Goal: Information Seeking & Learning: Learn about a topic

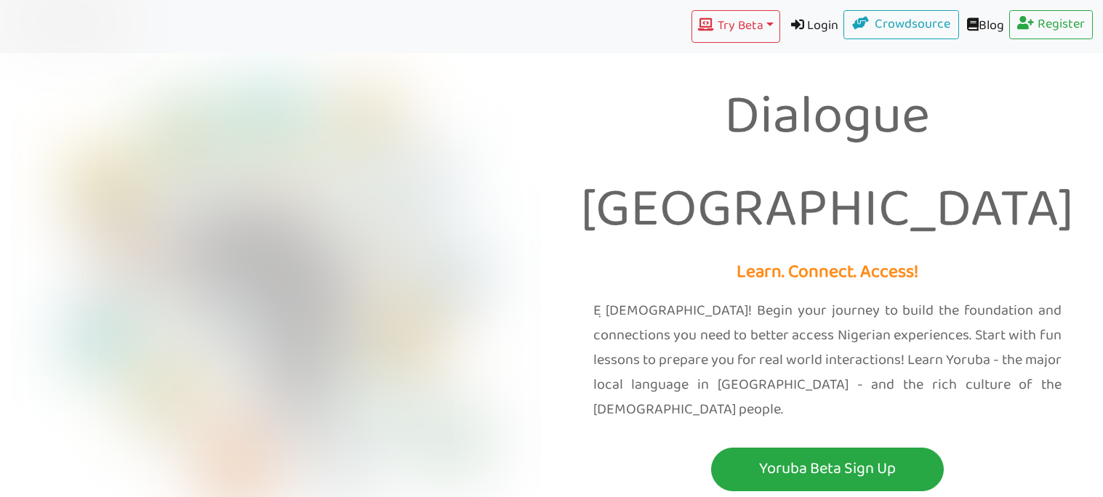
scroll to position [1, 0]
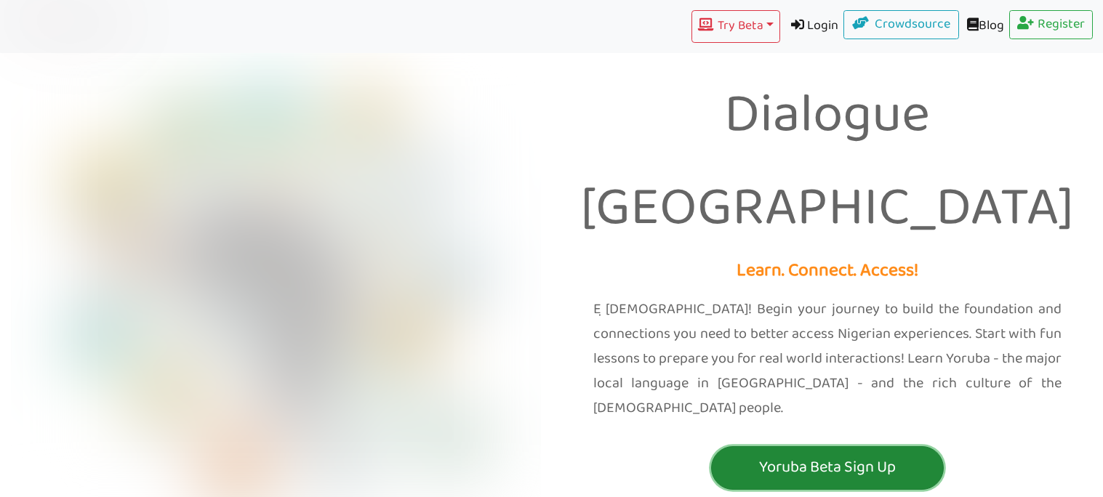
click at [846, 454] on p "Yoruba Beta Sign Up" at bounding box center [827, 467] width 225 height 27
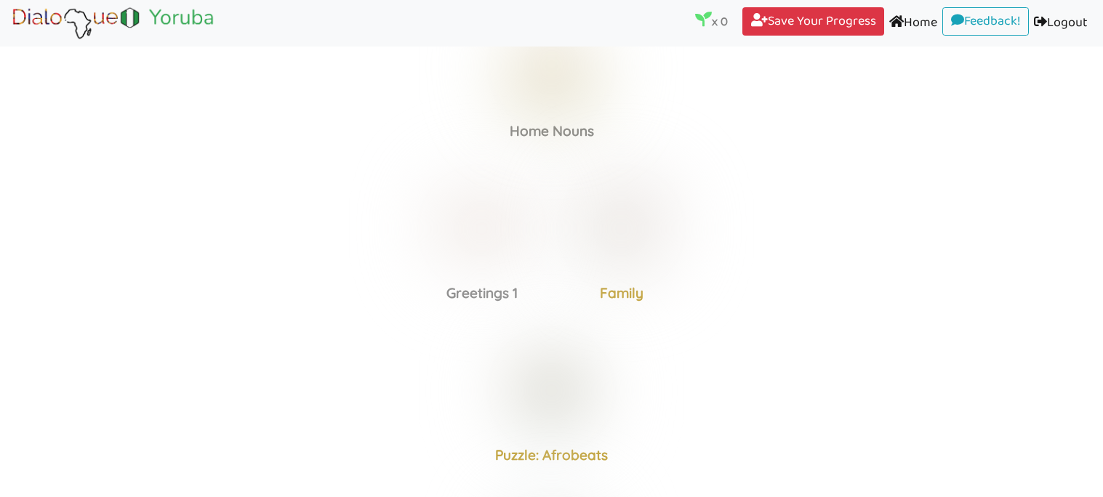
scroll to position [75, 0]
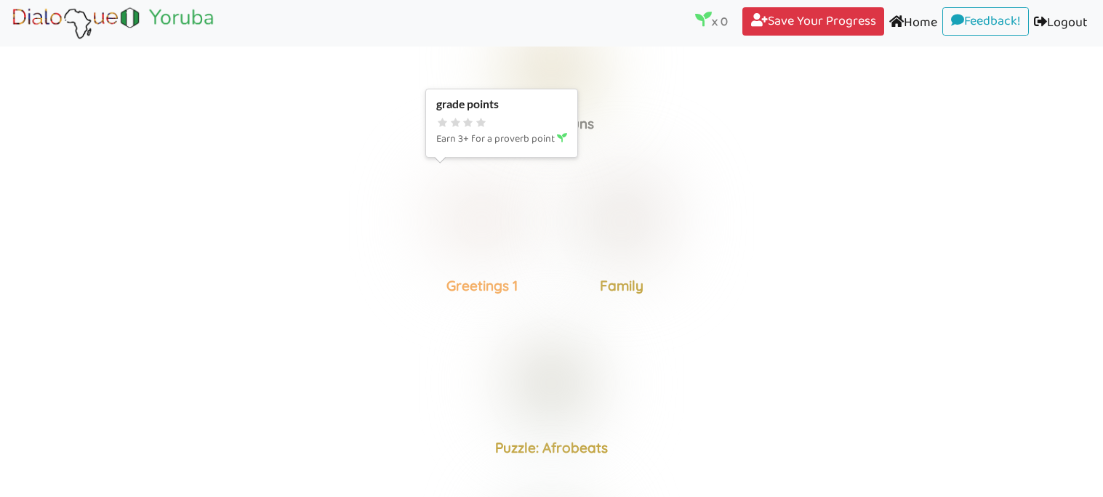
click at [544, 249] on div "Greetings 1" at bounding box center [482, 240] width 140 height 151
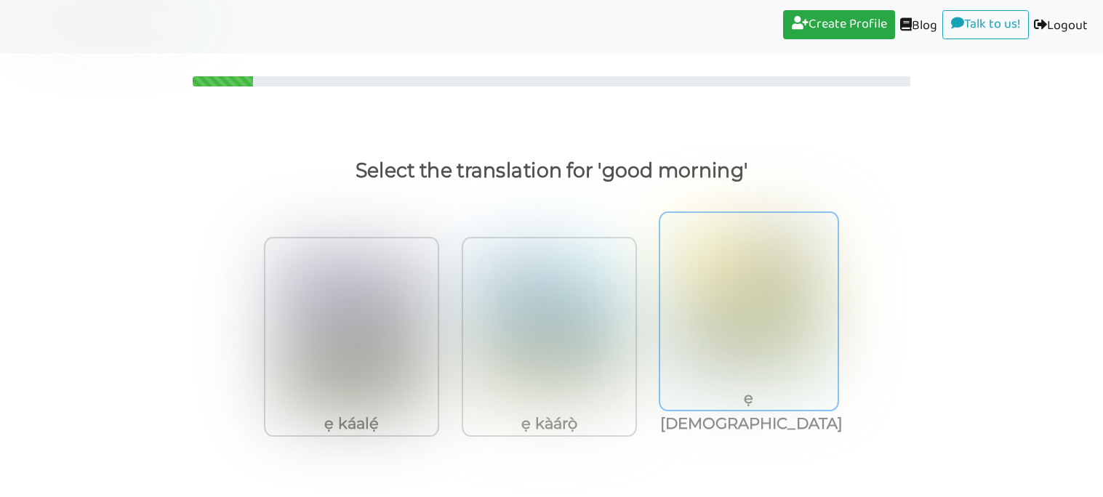
click at [735, 387] on p "ẹ káàsán" at bounding box center [748, 411] width 177 height 52
click at [835, 302] on input "ẹ káàsán" at bounding box center [840, 296] width 11 height 11
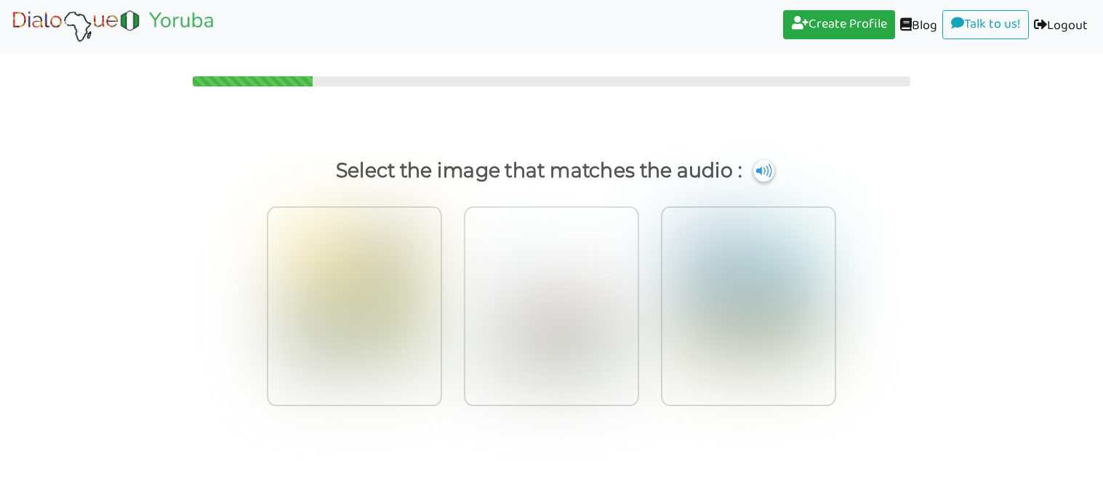
click at [755, 181] on p "Select the image that matches the audio :" at bounding box center [552, 170] width 1048 height 35
click at [758, 174] on img at bounding box center [764, 170] width 22 height 23
click at [708, 308] on img at bounding box center [748, 300] width 150 height 160
click at [835, 297] on input "radio" at bounding box center [840, 291] width 11 height 11
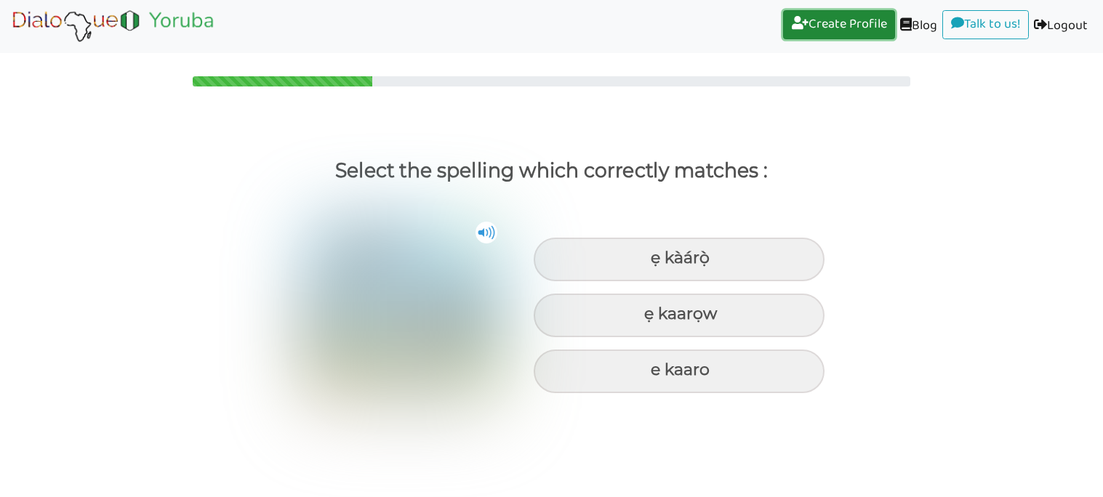
click at [856, 17] on link "Create Profile (current)" at bounding box center [839, 24] width 112 height 29
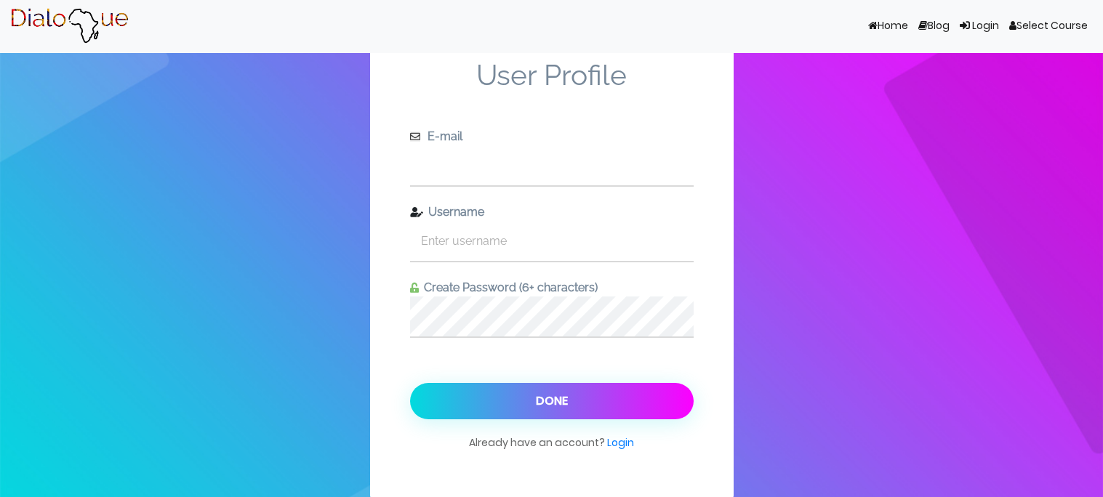
click at [500, 180] on input "text" at bounding box center [552, 165] width 284 height 40
type input "[EMAIL_ADDRESS][DOMAIN_NAME]"
click at [516, 237] on input "text" at bounding box center [552, 241] width 284 height 40
type input "m"
type input "modesireoluwa"
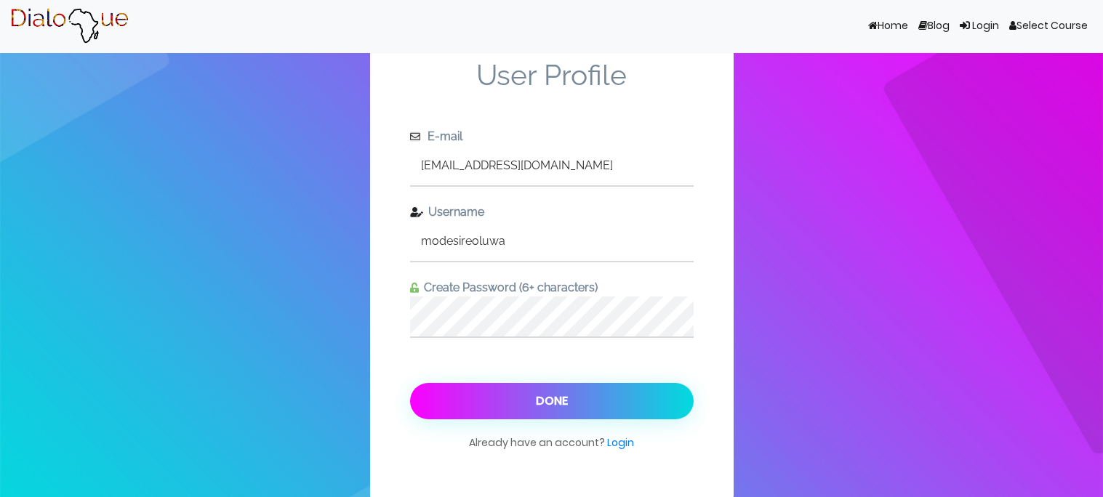
click at [517, 417] on button "Done" at bounding box center [552, 401] width 284 height 36
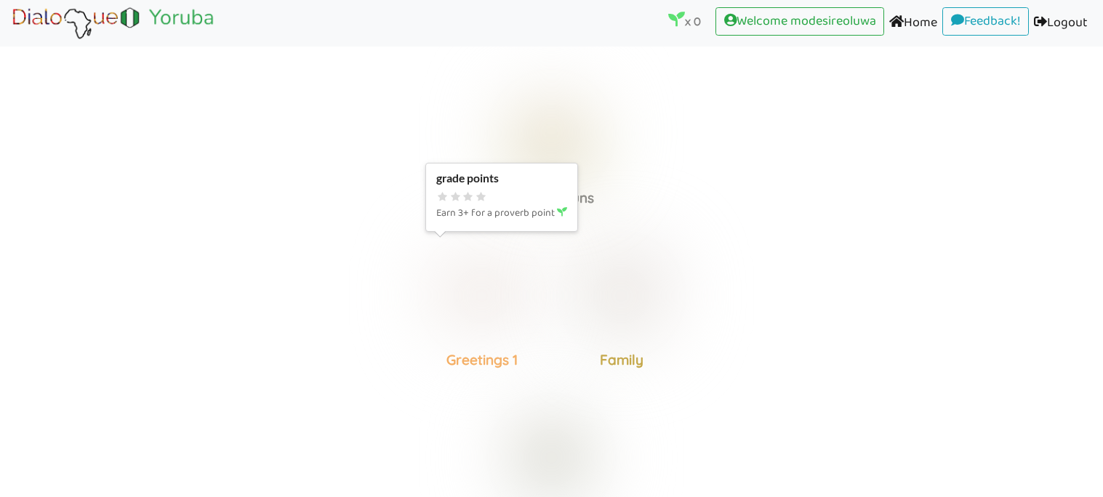
click at [499, 294] on img at bounding box center [481, 295] width 113 height 113
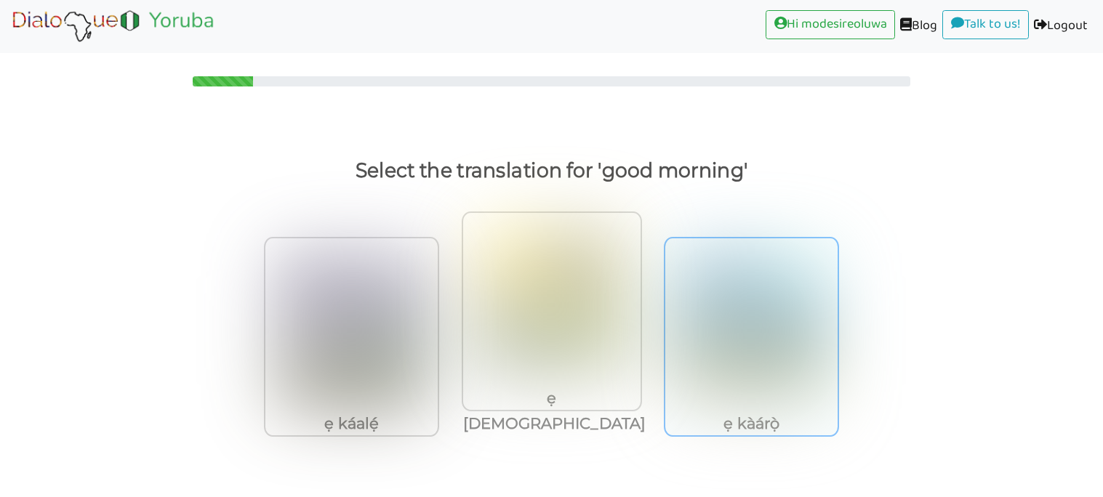
click at [799, 339] on img at bounding box center [751, 331] width 150 height 160
click at [838, 328] on input "ẹ kàárọ̀" at bounding box center [843, 322] width 11 height 11
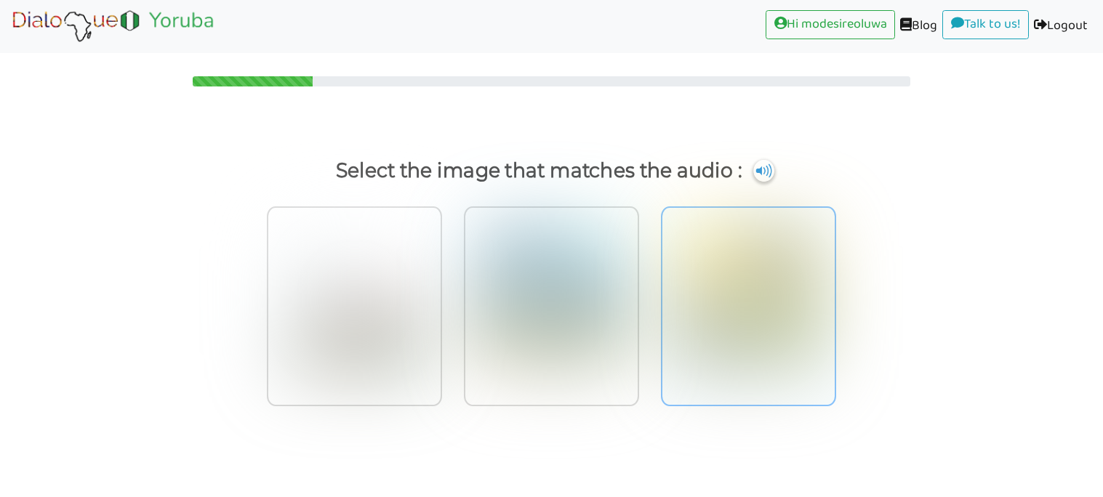
click at [784, 379] on img at bounding box center [748, 300] width 150 height 160
click at [835, 297] on input "radio" at bounding box center [840, 291] width 11 height 11
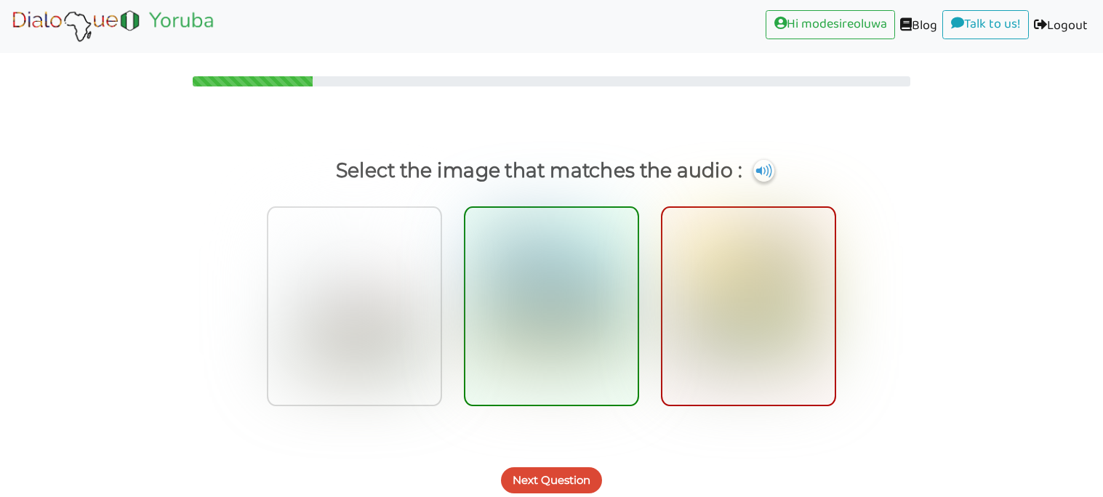
click at [502, 379] on div at bounding box center [551, 306] width 175 height 200
click at [638, 297] on input "radio" at bounding box center [643, 291] width 11 height 11
click at [538, 483] on button "Next Question" at bounding box center [551, 480] width 101 height 26
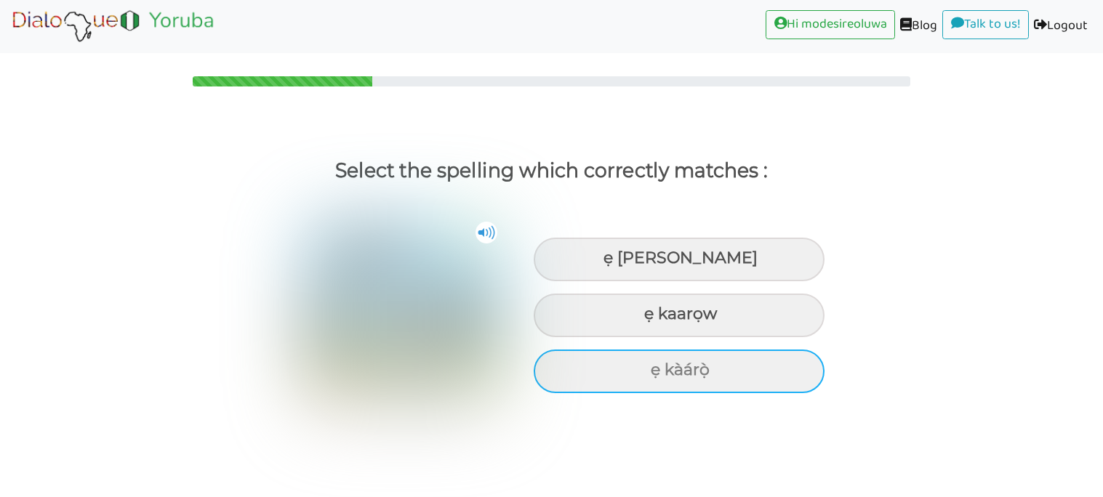
click at [773, 367] on div "ẹ kàárọ̀" at bounding box center [679, 372] width 291 height 44
click at [657, 367] on input "ẹ kàárọ̀" at bounding box center [652, 370] width 9 height 9
radio input "true"
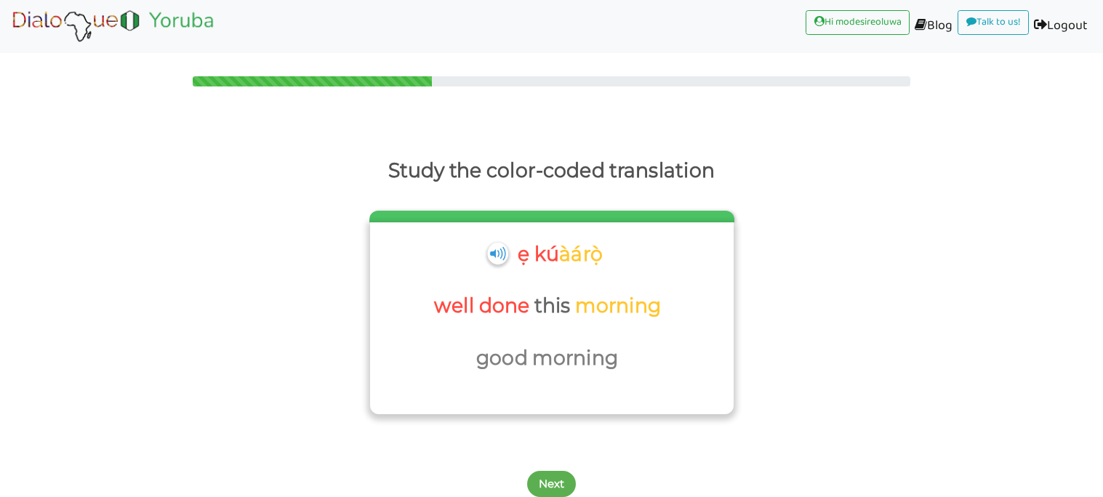
scroll to position [7, 0]
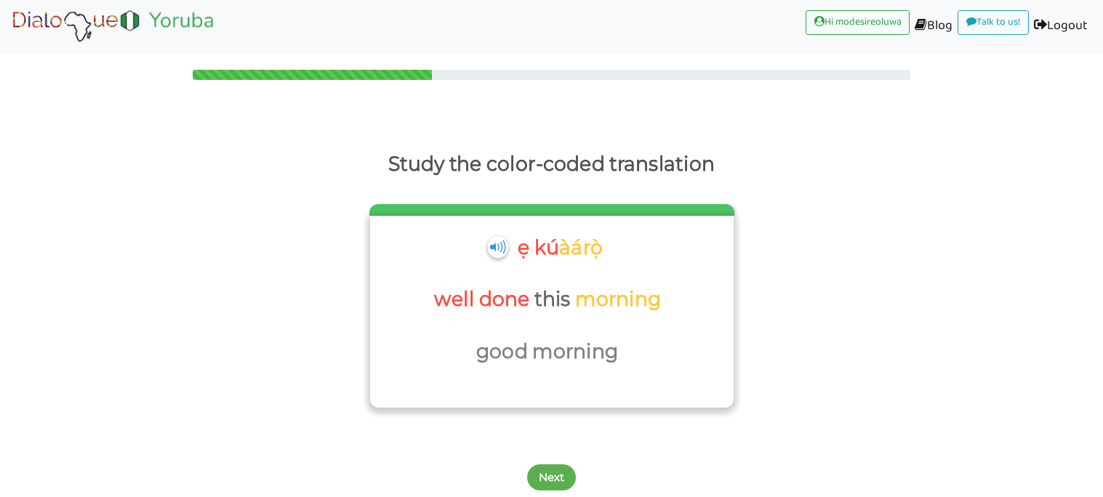
click at [509, 360] on p "good" at bounding box center [504, 351] width 56 height 35
click at [563, 478] on button "Next" at bounding box center [551, 478] width 49 height 26
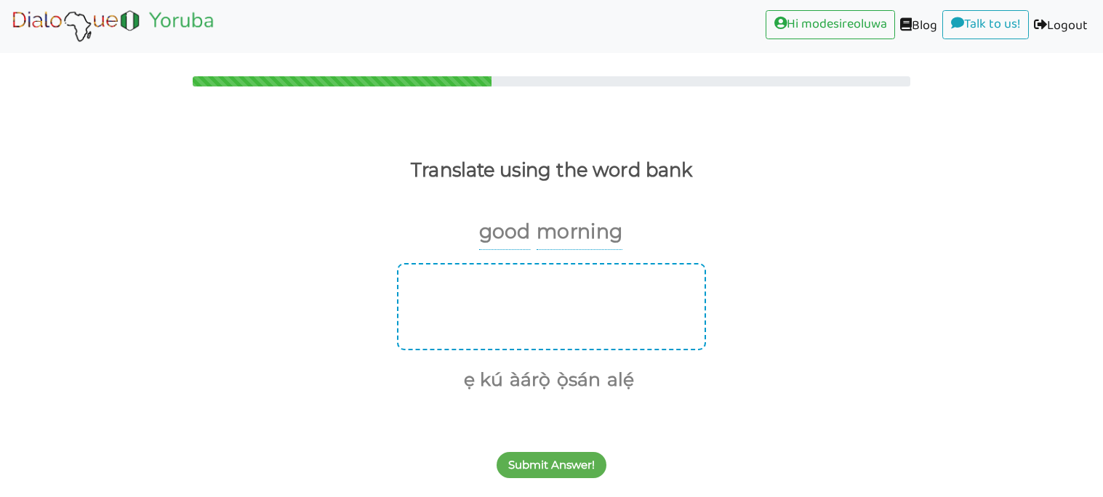
click at [554, 291] on div at bounding box center [551, 306] width 309 height 87
click at [576, 354] on div "ẹ kú àárọ̀ ọ̀sán alẹ́" at bounding box center [551, 329] width 1103 height 132
click at [576, 230] on p "morning" at bounding box center [580, 232] width 86 height 36
click at [569, 310] on div at bounding box center [551, 306] width 309 height 87
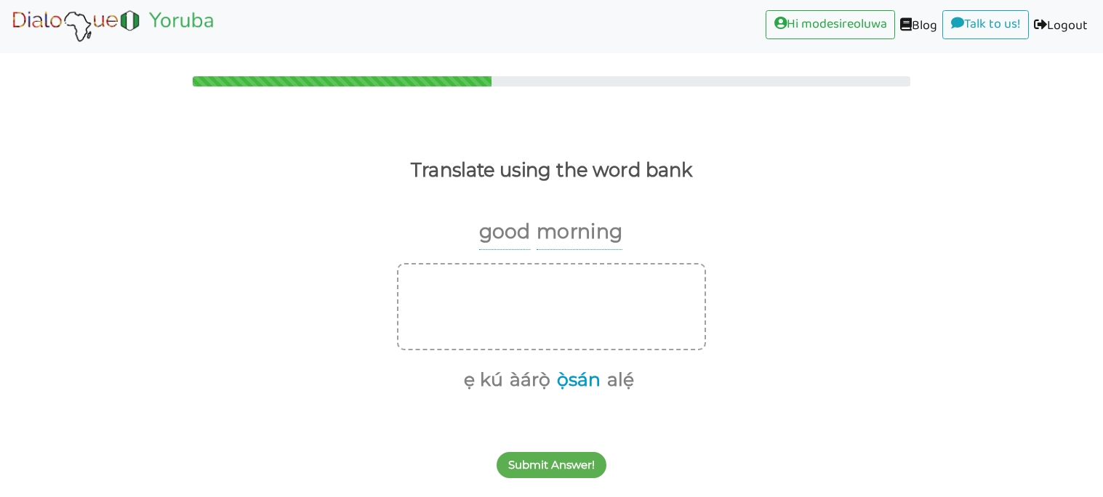
click at [582, 381] on button "ọ̀sán" at bounding box center [576, 380] width 49 height 28
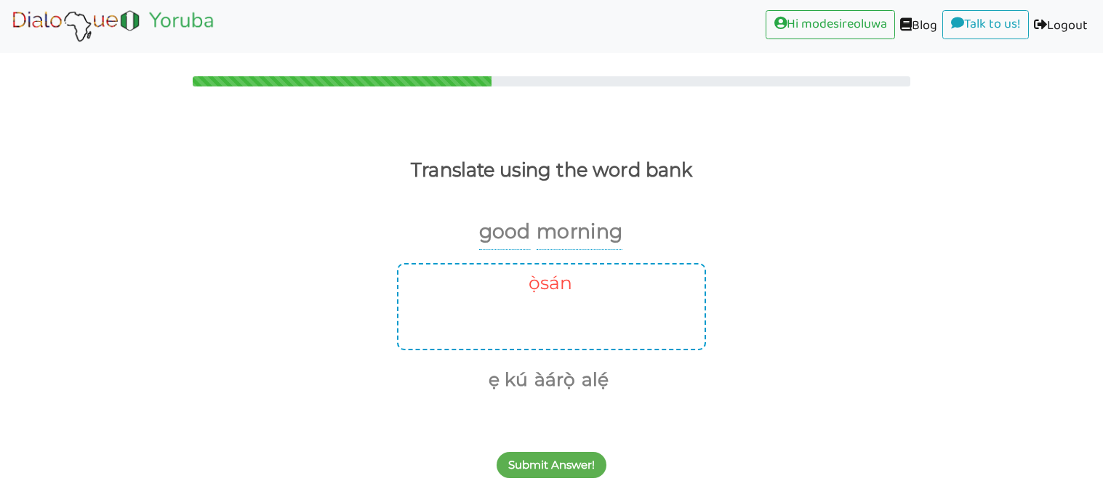
click at [538, 276] on button "ọ̀sán" at bounding box center [547, 284] width 49 height 28
click at [487, 384] on button "ẹ kú" at bounding box center [481, 380] width 44 height 28
click at [508, 376] on button "àárọ̀" at bounding box center [504, 380] width 46 height 28
click at [562, 457] on button "Submit Answer!" at bounding box center [552, 465] width 110 height 26
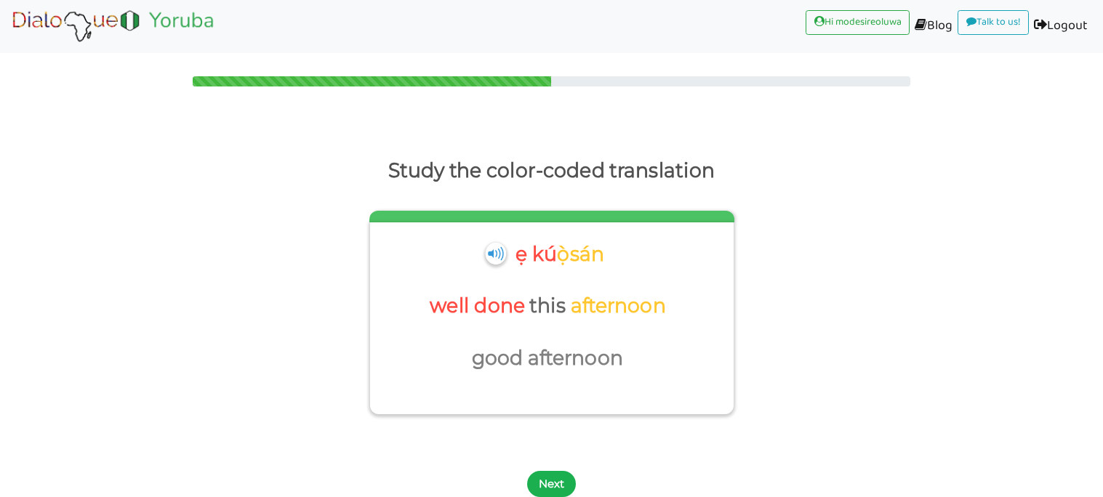
click at [561, 486] on button "Next" at bounding box center [551, 484] width 49 height 26
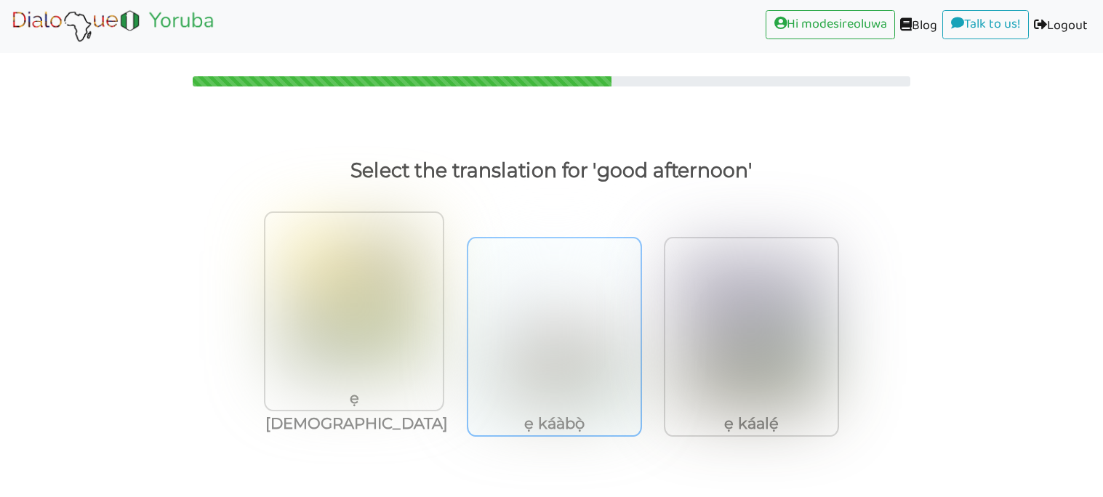
click at [498, 378] on img at bounding box center [554, 331] width 150 height 160
click at [640, 328] on input "ẹ káàbọ̀" at bounding box center [645, 322] width 11 height 11
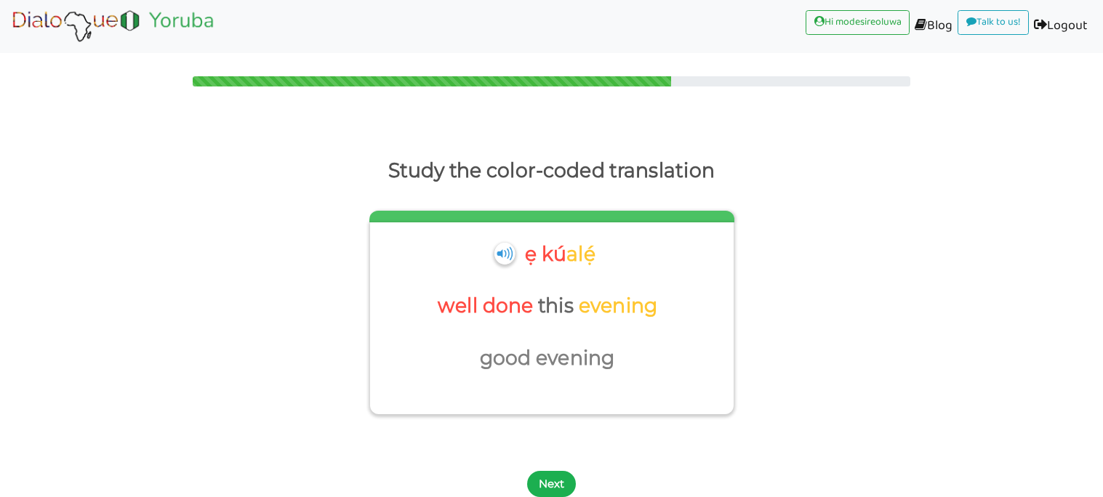
click at [539, 479] on button "Next" at bounding box center [551, 484] width 49 height 26
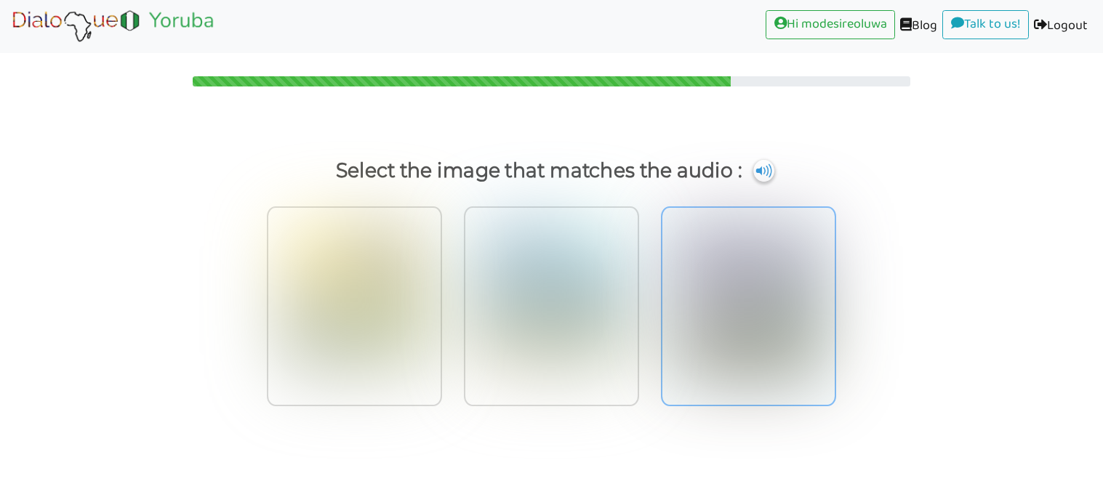
click at [677, 360] on img at bounding box center [748, 300] width 150 height 160
click at [835, 297] on input "radio" at bounding box center [840, 291] width 11 height 11
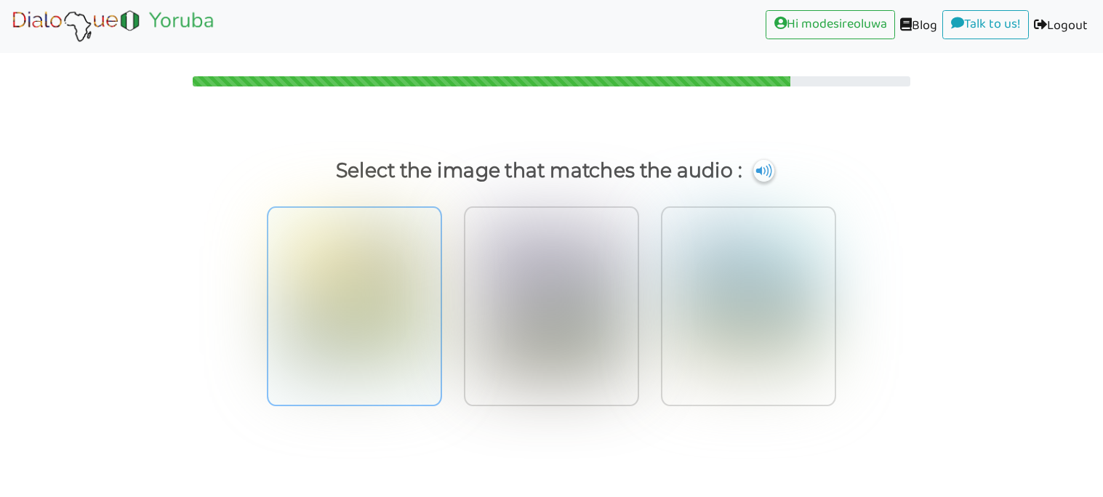
click at [301, 276] on img at bounding box center [354, 300] width 150 height 160
click at [441, 286] on input "radio" at bounding box center [446, 291] width 11 height 11
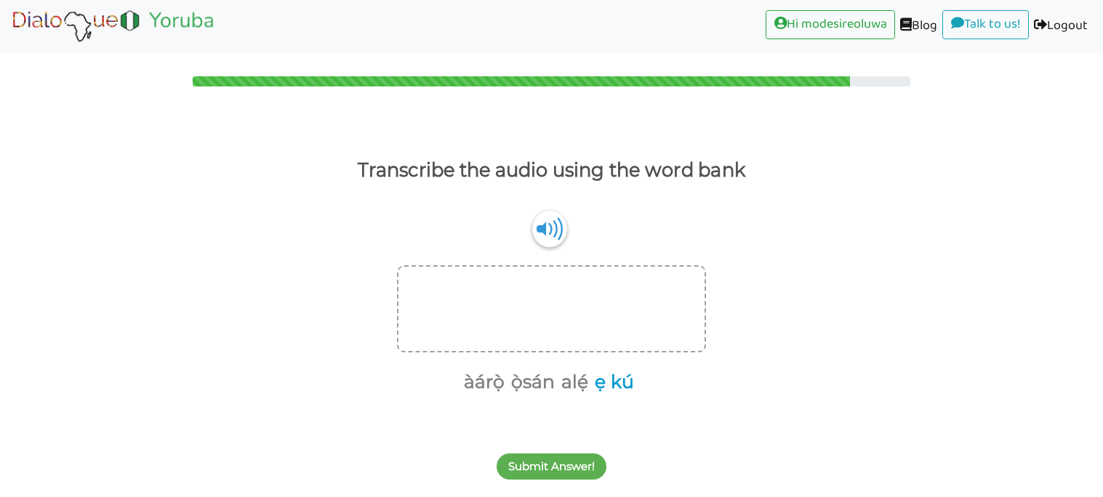
click at [592, 381] on button "ẹ kú" at bounding box center [612, 383] width 44 height 28
click at [503, 376] on button "àárọ̀" at bounding box center [504, 383] width 46 height 28
click at [547, 476] on button "Submit Answer!" at bounding box center [552, 467] width 110 height 26
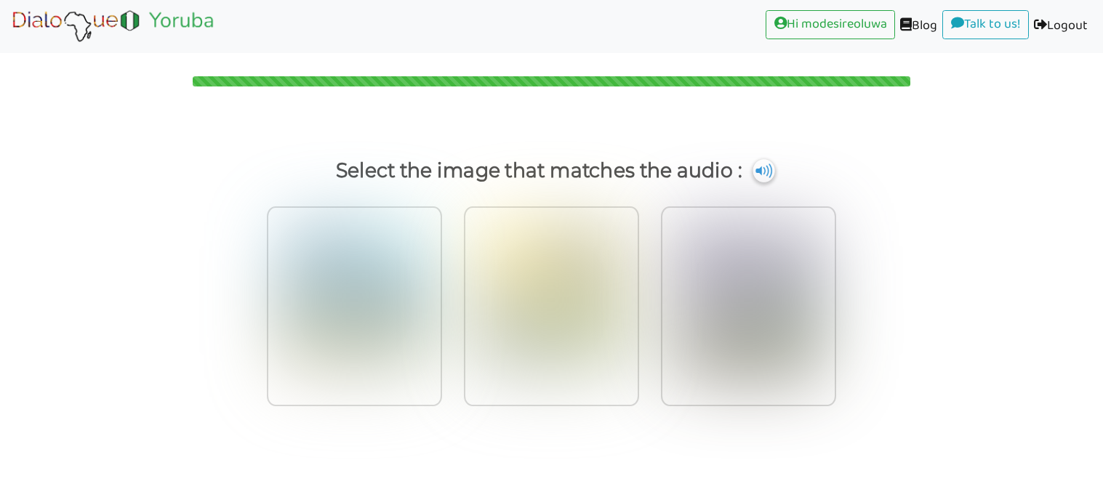
click at [760, 169] on img at bounding box center [764, 170] width 22 height 23
click at [756, 176] on img at bounding box center [764, 170] width 22 height 23
click at [367, 357] on img at bounding box center [354, 300] width 150 height 160
click at [441, 297] on input "radio" at bounding box center [446, 291] width 11 height 11
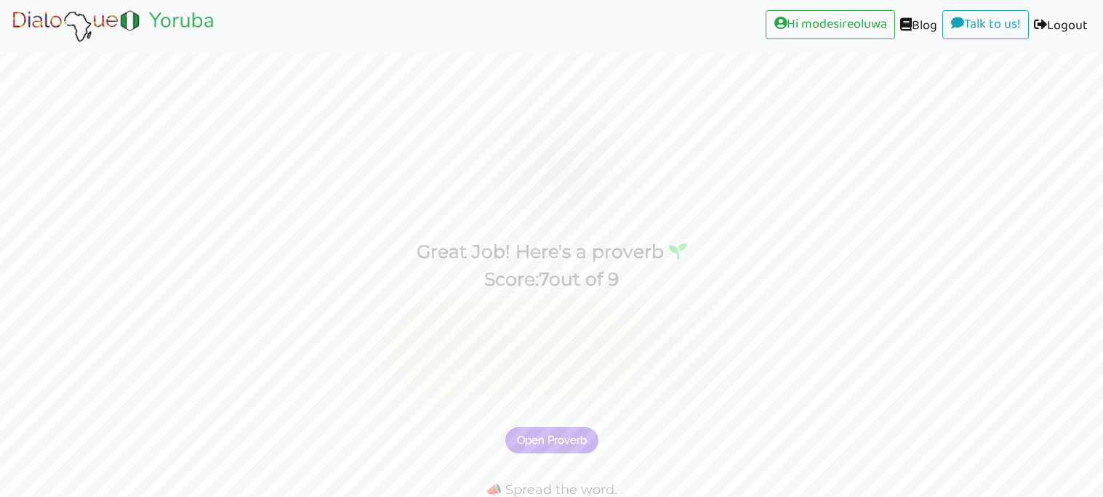
click at [578, 448] on button "Open Proverb" at bounding box center [551, 440] width 93 height 26
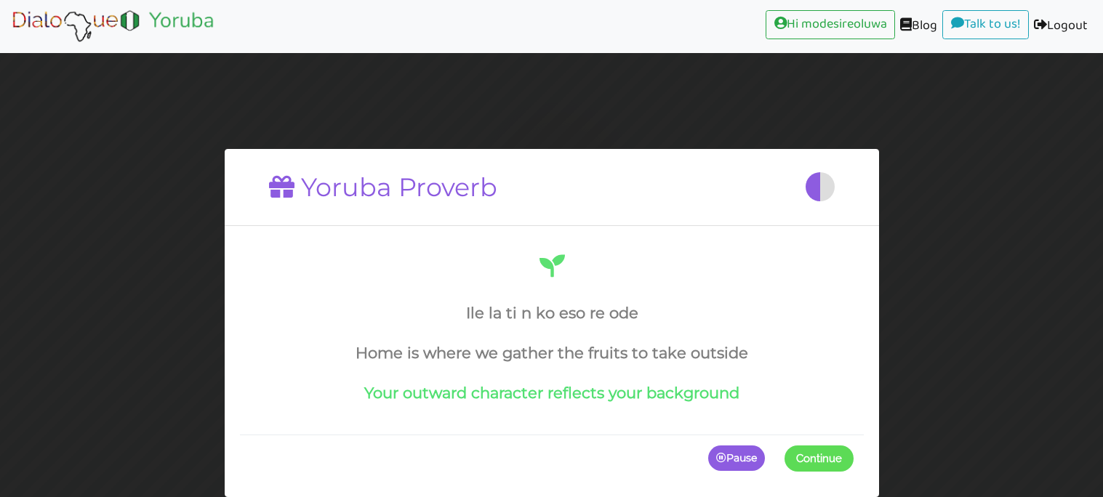
click at [854, 454] on span at bounding box center [854, 459] width 0 height 26
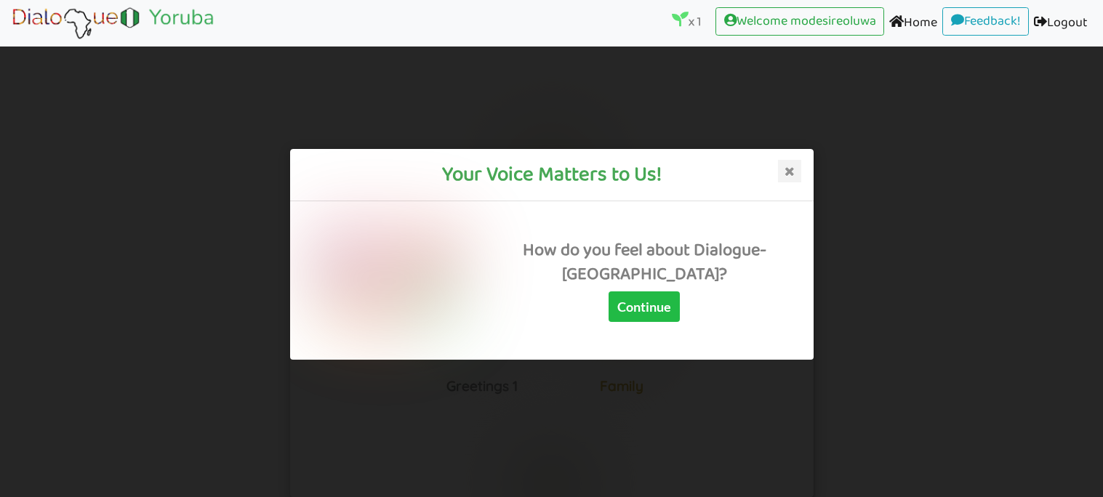
scroll to position [173, 0]
click at [662, 322] on button "Continue" at bounding box center [644, 307] width 71 height 31
click at [654, 322] on button "Continue" at bounding box center [644, 307] width 71 height 31
click at [794, 172] on icon at bounding box center [789, 171] width 23 height 23
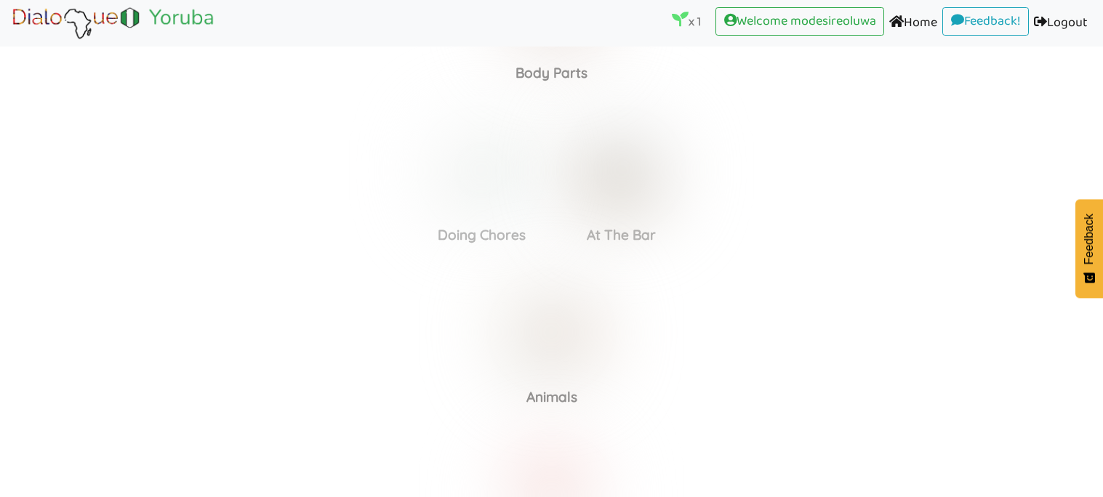
scroll to position [1119, 0]
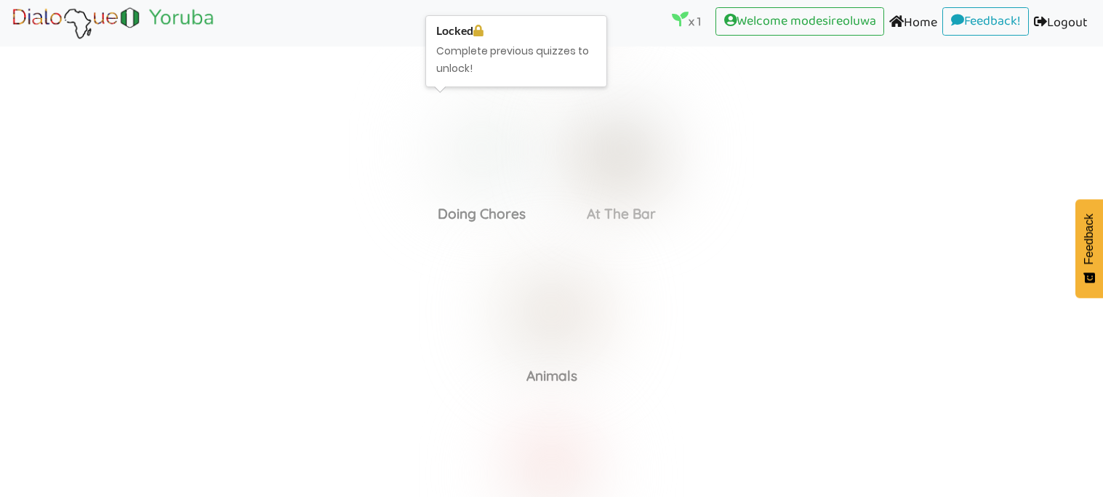
click at [510, 177] on img at bounding box center [481, 149] width 113 height 113
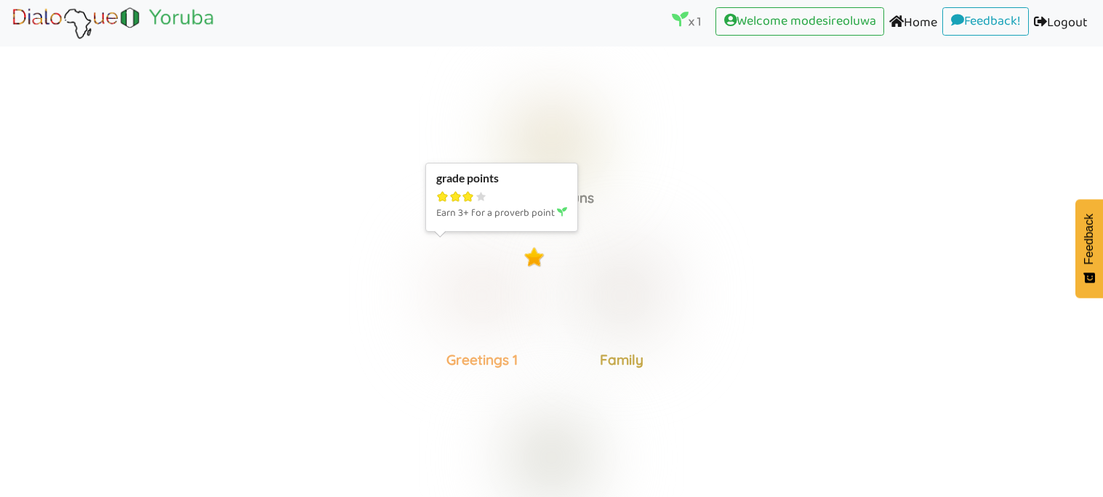
click at [489, 316] on img at bounding box center [481, 295] width 113 height 113
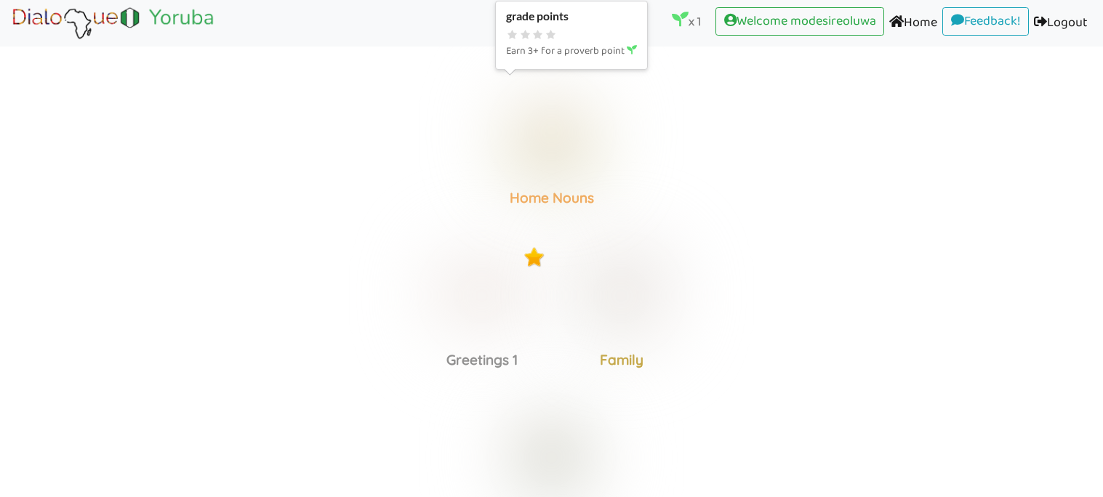
click at [534, 156] on img at bounding box center [551, 133] width 113 height 113
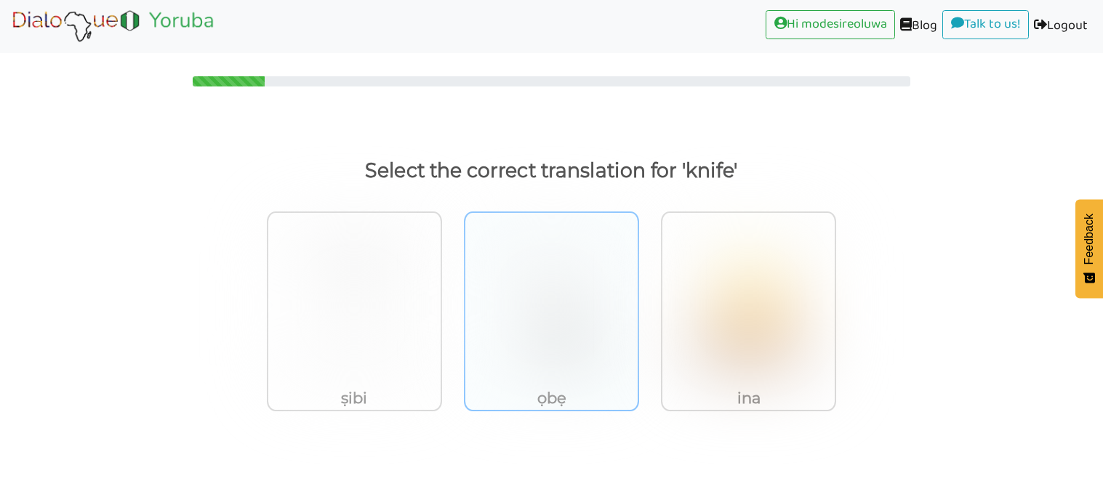
click at [545, 366] on img at bounding box center [551, 305] width 150 height 160
click at [638, 302] on input "ọbẹ" at bounding box center [643, 296] width 11 height 11
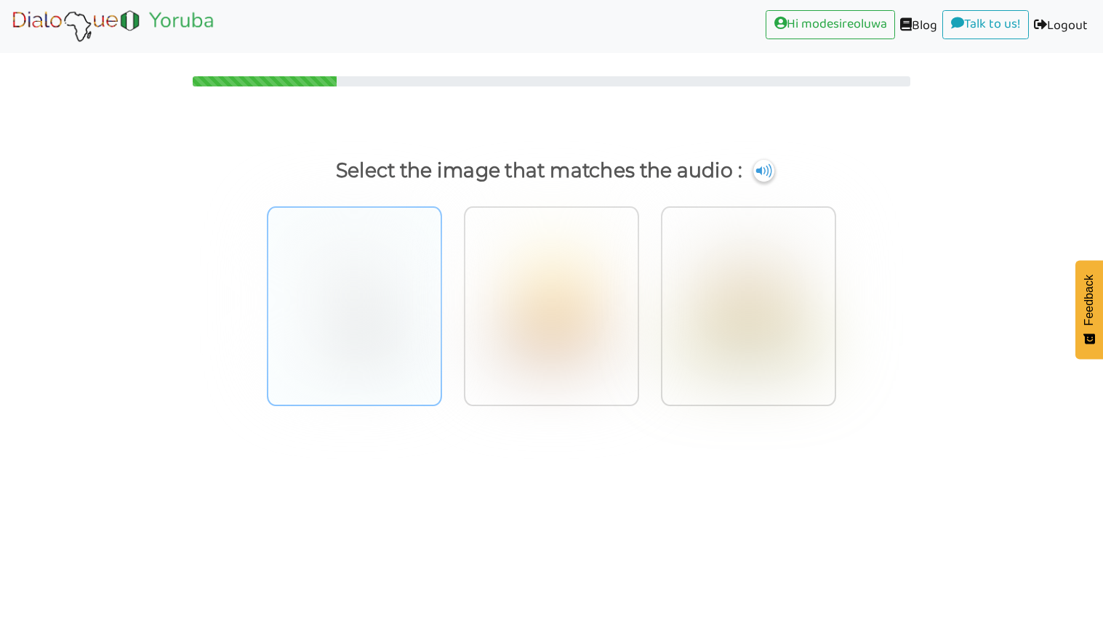
click at [431, 263] on div at bounding box center [354, 306] width 175 height 200
click at [441, 286] on input "radio" at bounding box center [446, 291] width 11 height 11
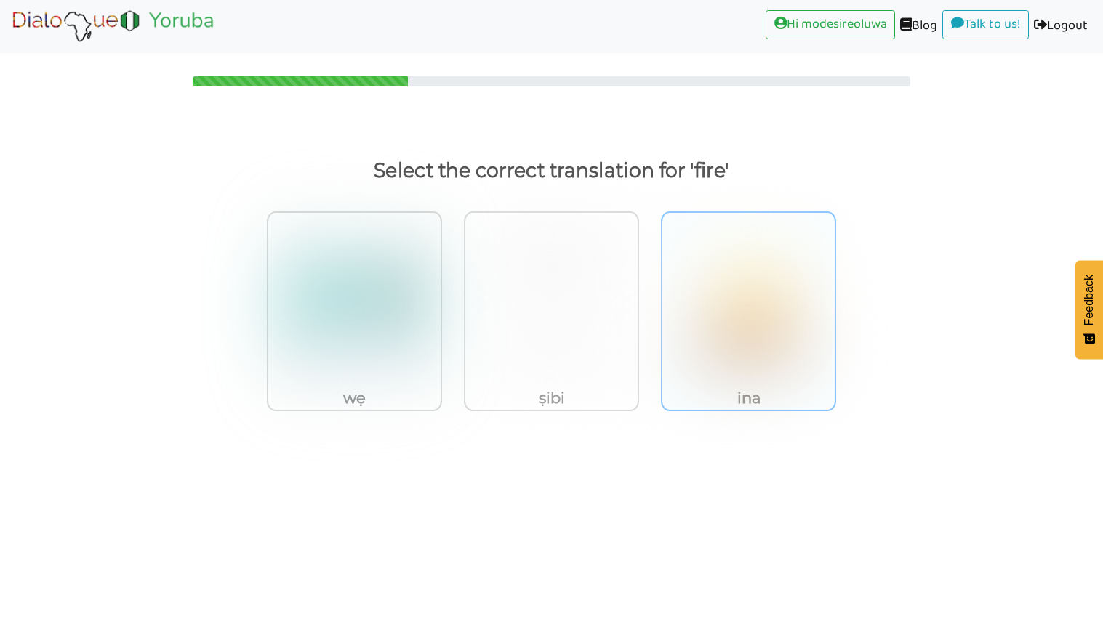
click at [688, 358] on img at bounding box center [748, 305] width 150 height 160
click at [835, 302] on input "ina" at bounding box center [840, 296] width 11 height 11
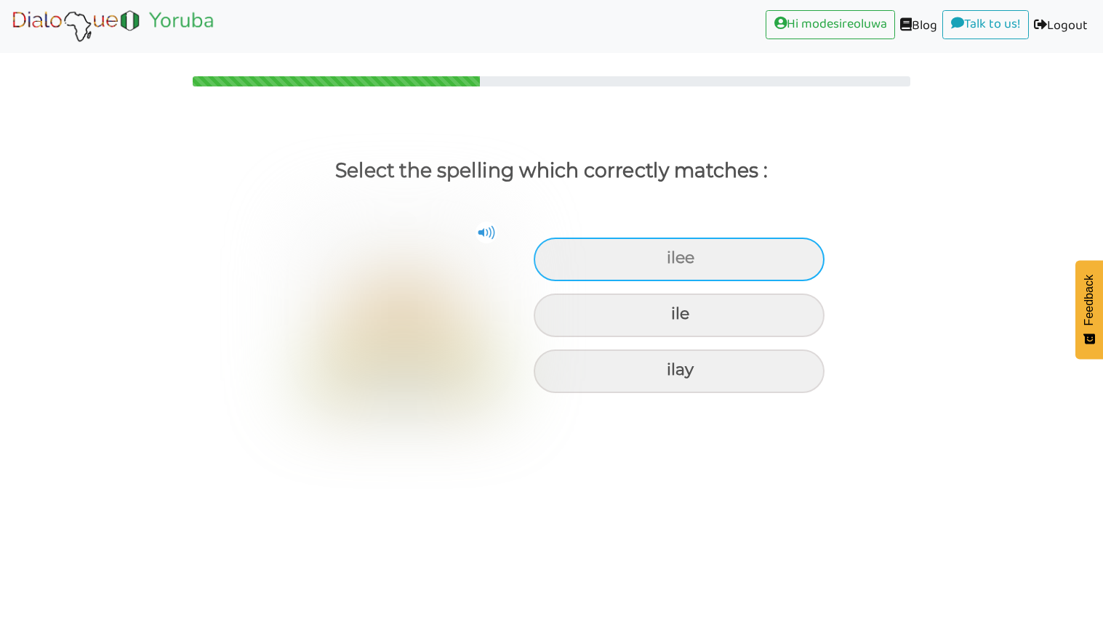
click at [708, 265] on div "ilee" at bounding box center [679, 260] width 291 height 44
click at [673, 263] on input "ilee" at bounding box center [668, 258] width 9 height 9
radio input "true"
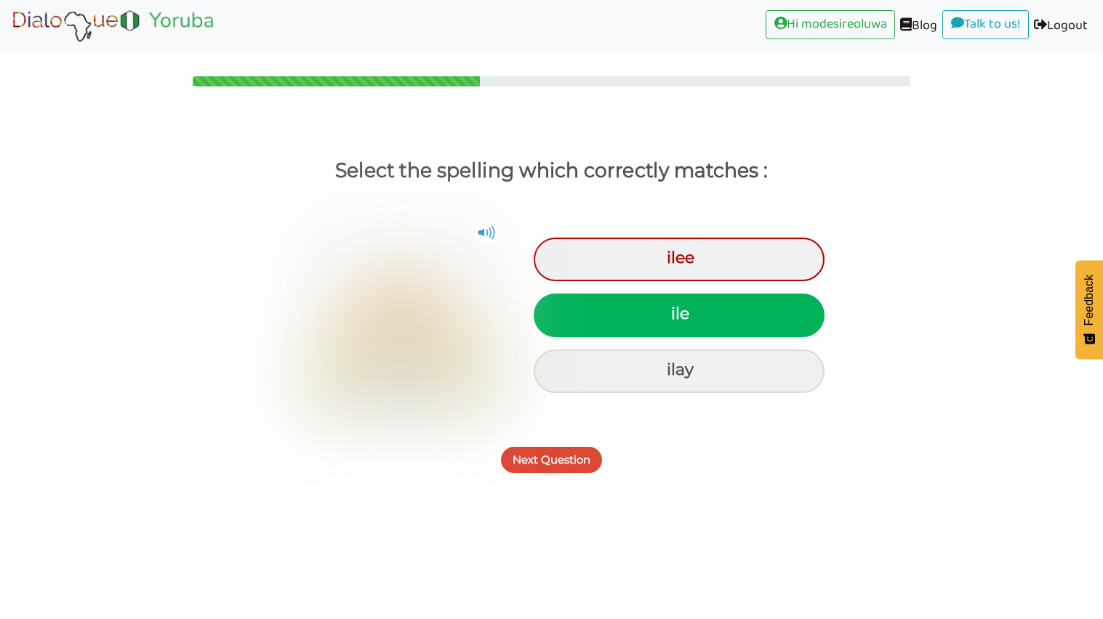
click at [558, 467] on button "Next Question" at bounding box center [551, 460] width 101 height 26
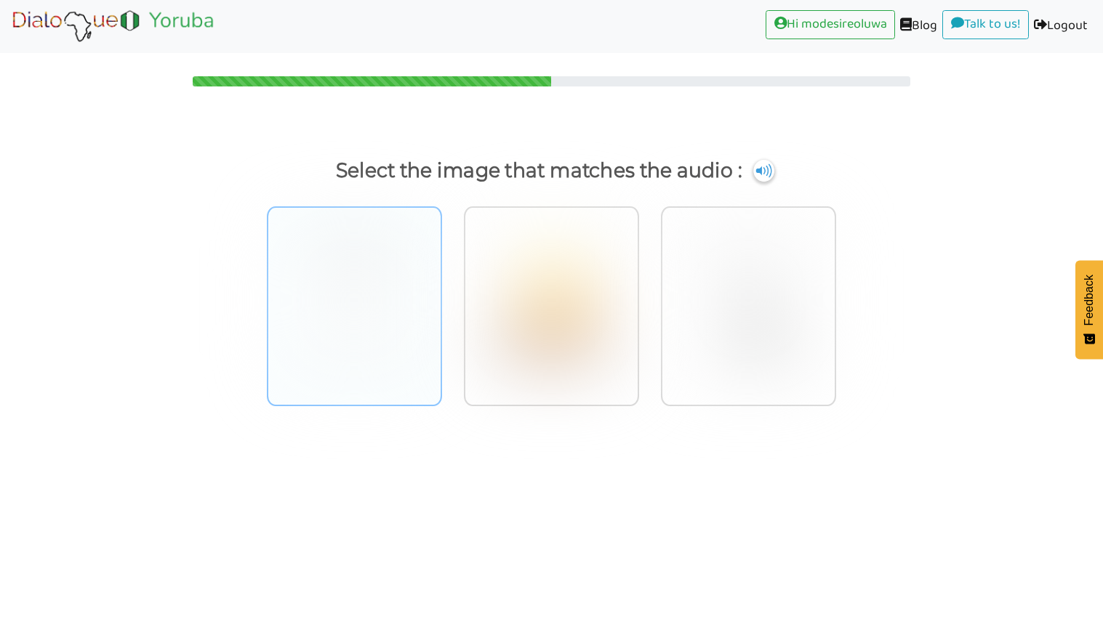
click at [414, 343] on img at bounding box center [354, 300] width 150 height 160
click at [441, 297] on input "radio" at bounding box center [446, 291] width 11 height 11
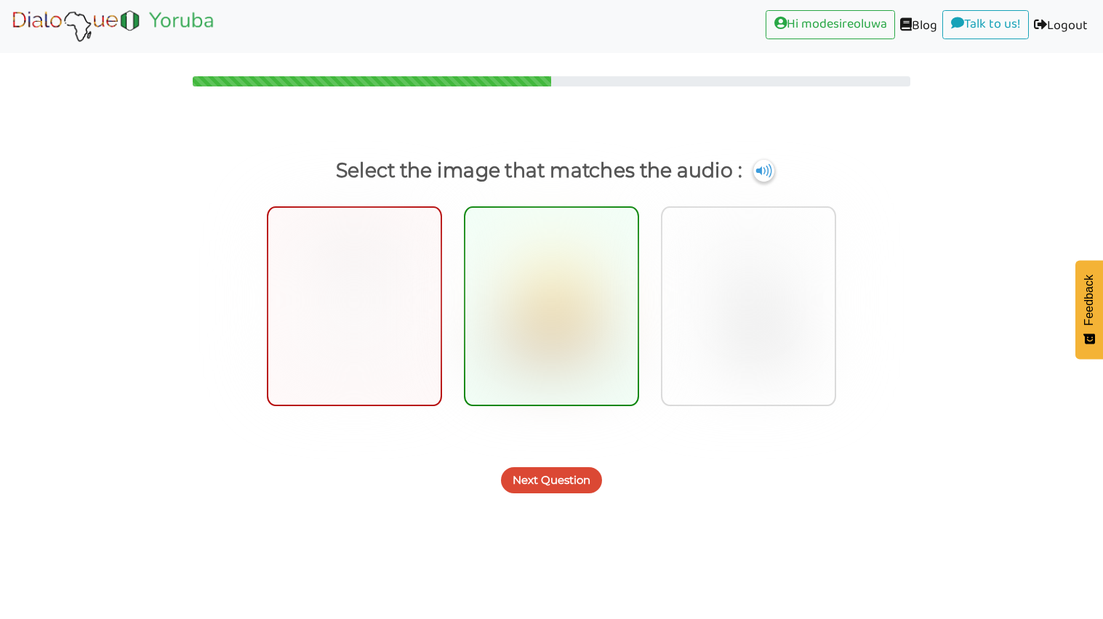
click at [539, 474] on button "Next Question" at bounding box center [551, 480] width 101 height 26
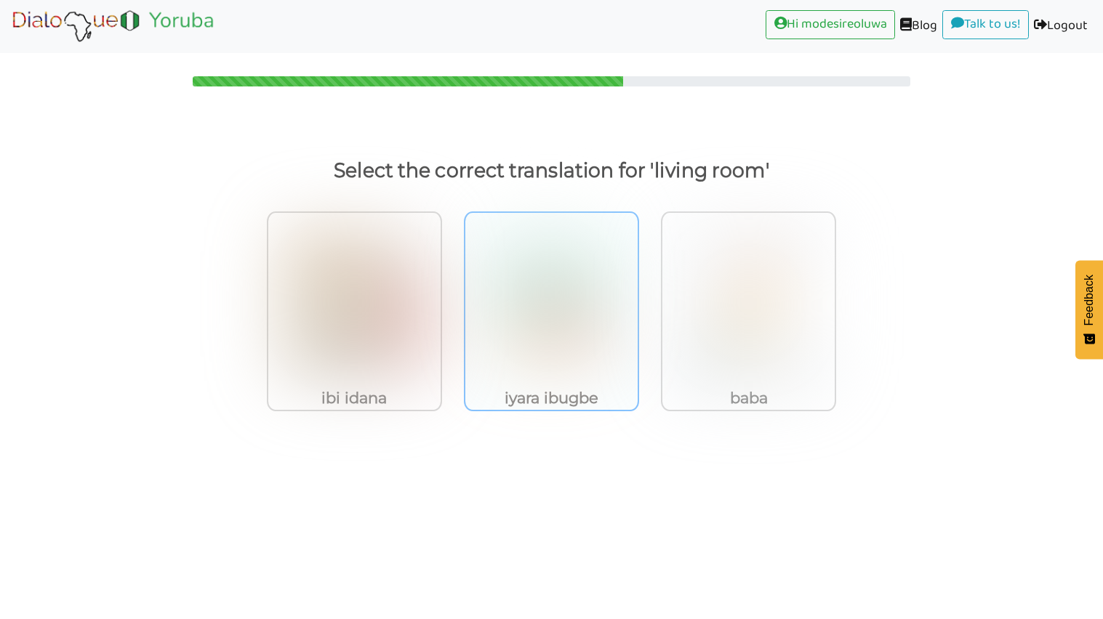
click at [596, 385] on p "iyara ibugbe" at bounding box center [551, 398] width 172 height 26
click at [638, 302] on input "iyara ibugbe" at bounding box center [643, 296] width 11 height 11
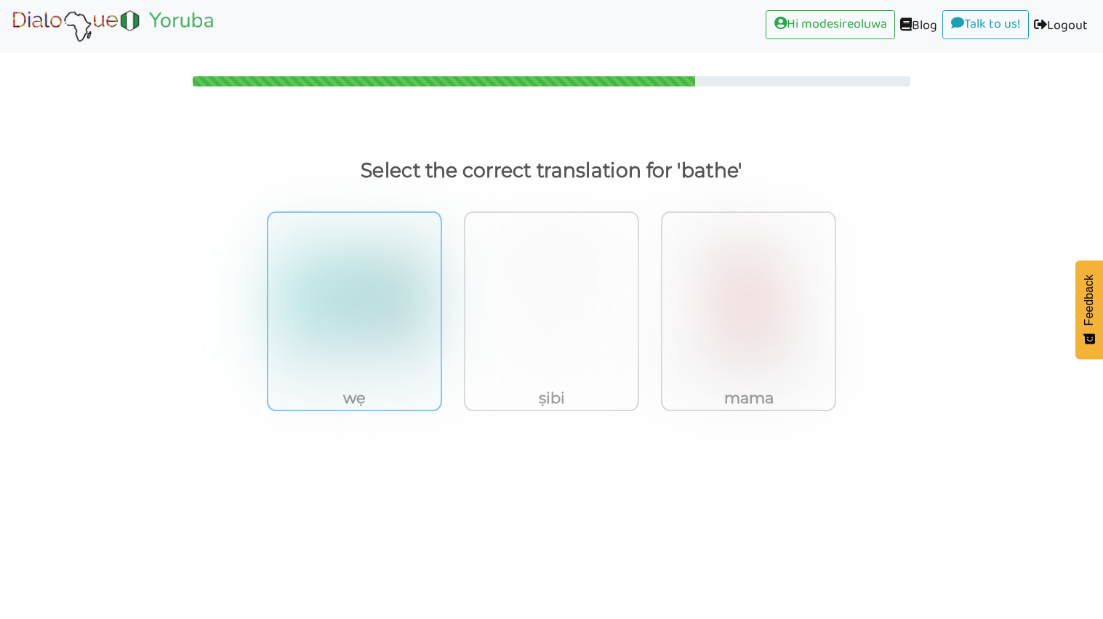
click at [390, 381] on img at bounding box center [354, 305] width 150 height 160
click at [441, 302] on input "wẹ" at bounding box center [446, 296] width 11 height 11
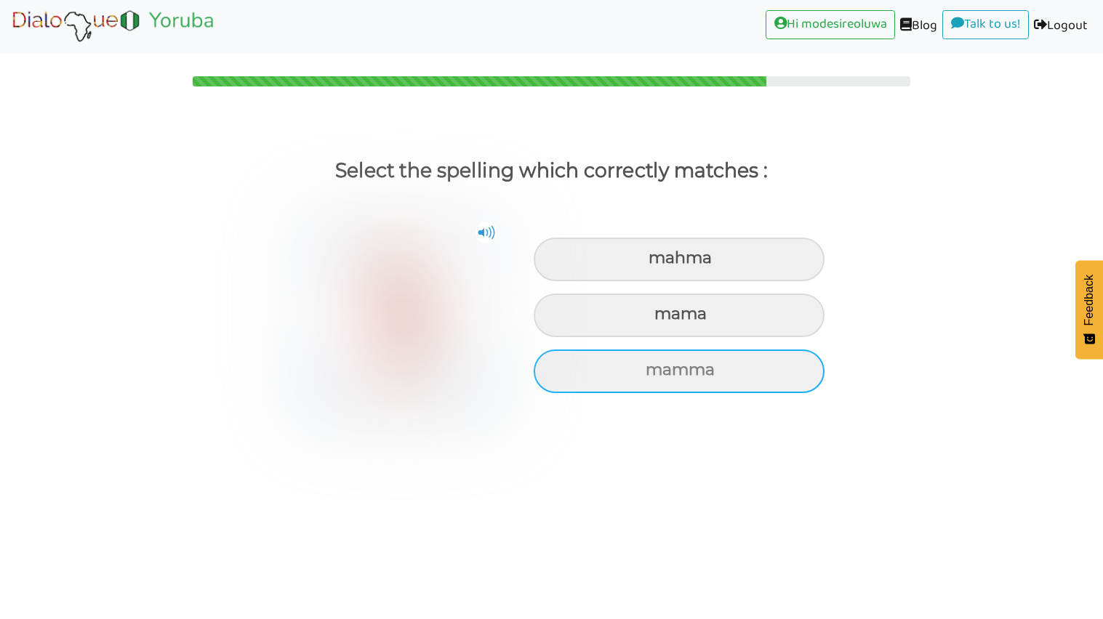
click at [731, 378] on div "mamma" at bounding box center [679, 372] width 291 height 44
click at [652, 375] on input "mamma" at bounding box center [647, 370] width 9 height 9
radio input "true"
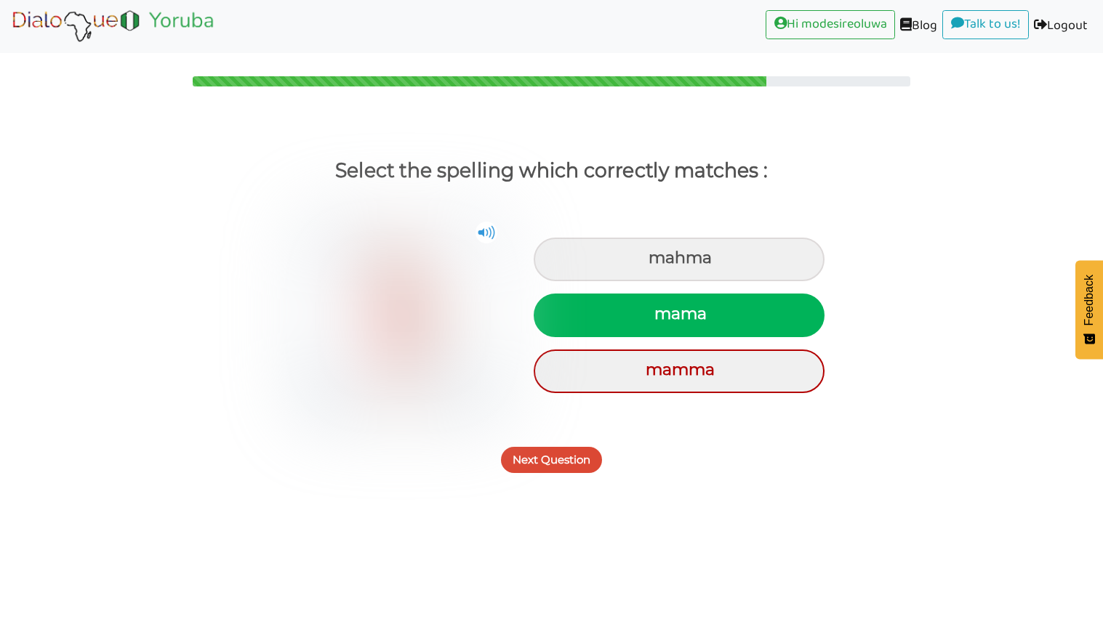
click at [526, 465] on button "Next Question" at bounding box center [551, 460] width 101 height 26
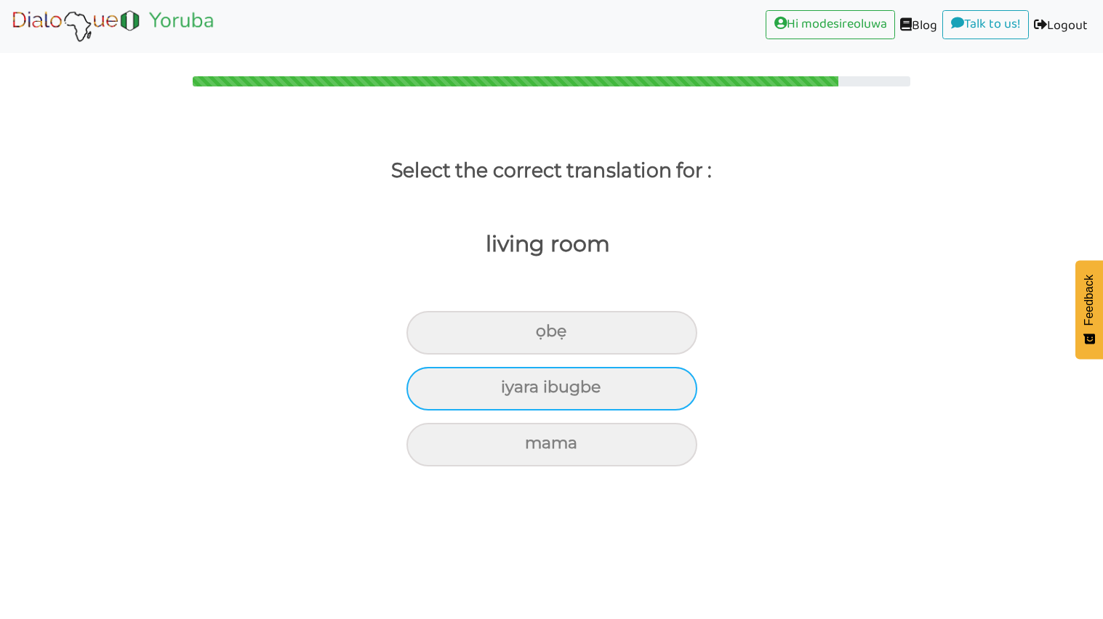
click at [585, 395] on div "iyara ibugbe" at bounding box center [551, 389] width 291 height 44
click at [512, 393] on input "iyara ibugbe" at bounding box center [506, 387] width 9 height 9
radio input "true"
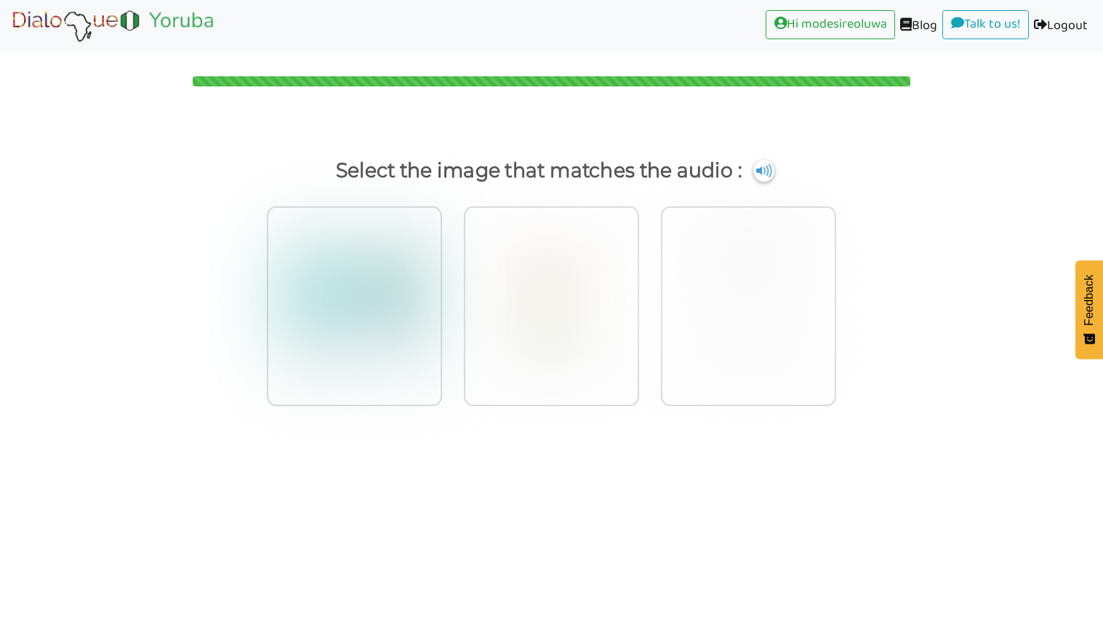
click at [748, 176] on p "Select the image that matches the audio :" at bounding box center [552, 170] width 1048 height 35
click at [760, 161] on img at bounding box center [764, 170] width 22 height 23
click at [436, 305] on div at bounding box center [354, 306] width 175 height 200
click at [441, 297] on input "radio" at bounding box center [446, 291] width 11 height 11
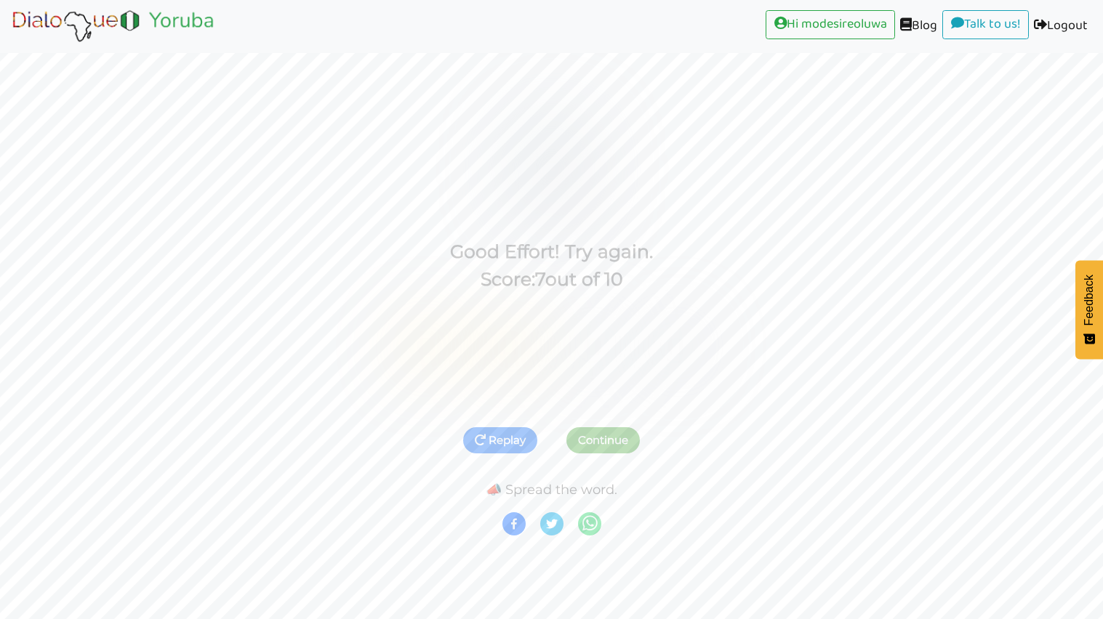
click at [489, 443] on button "Replay" at bounding box center [500, 440] width 74 height 26
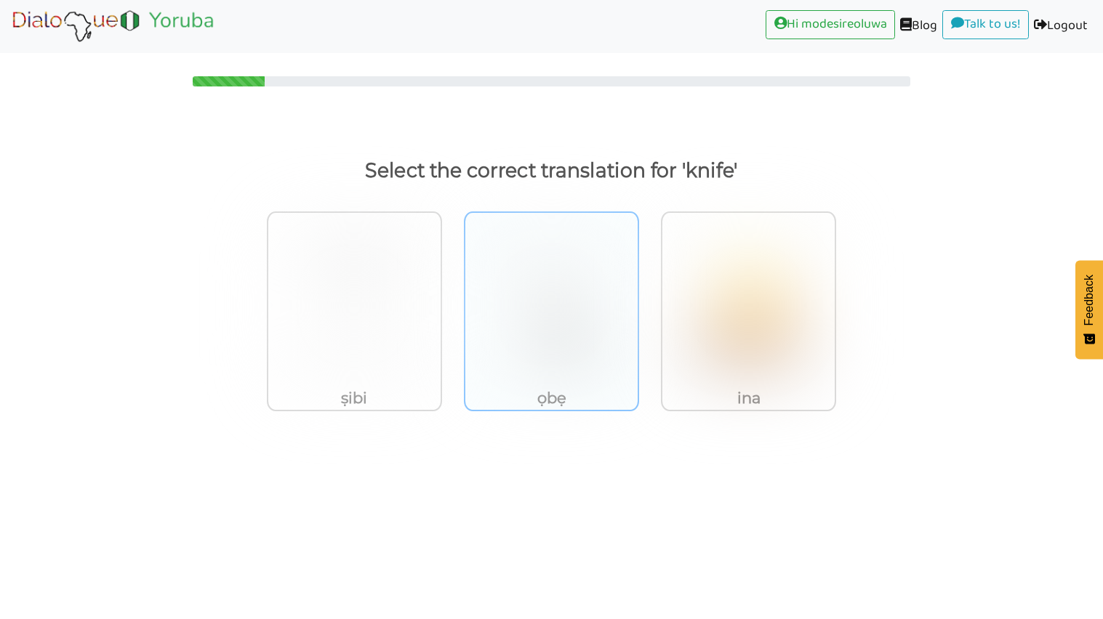
click at [548, 387] on p "ọbẹ" at bounding box center [551, 398] width 172 height 26
click at [638, 302] on input "ọbẹ" at bounding box center [643, 296] width 11 height 11
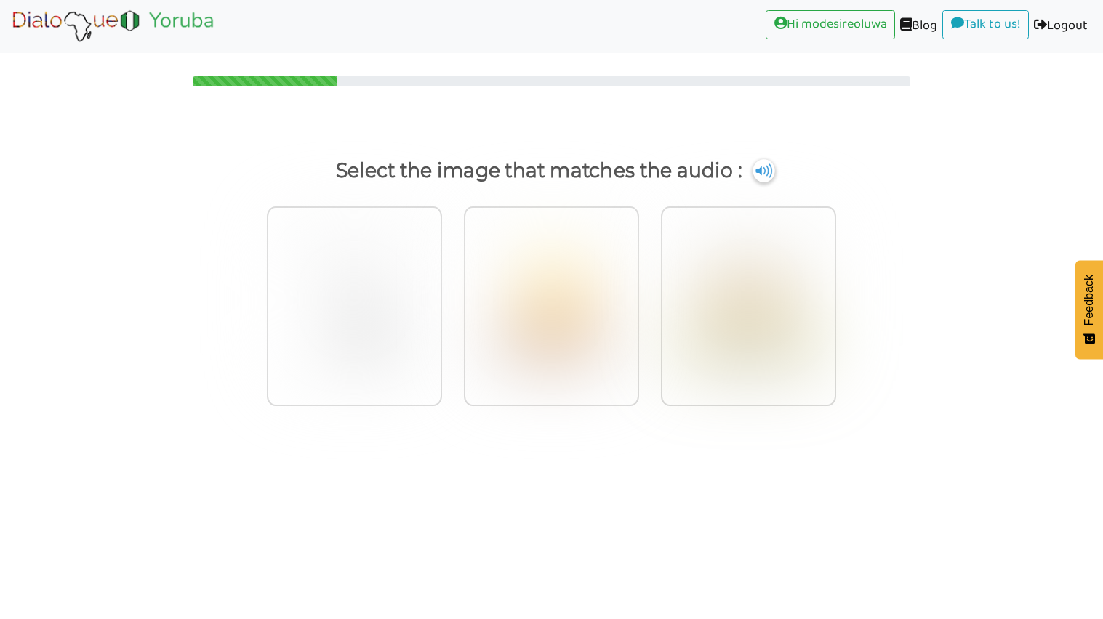
click at [756, 175] on img at bounding box center [764, 170] width 22 height 23
click at [388, 229] on img at bounding box center [354, 300] width 150 height 160
click at [441, 286] on input "radio" at bounding box center [446, 291] width 11 height 11
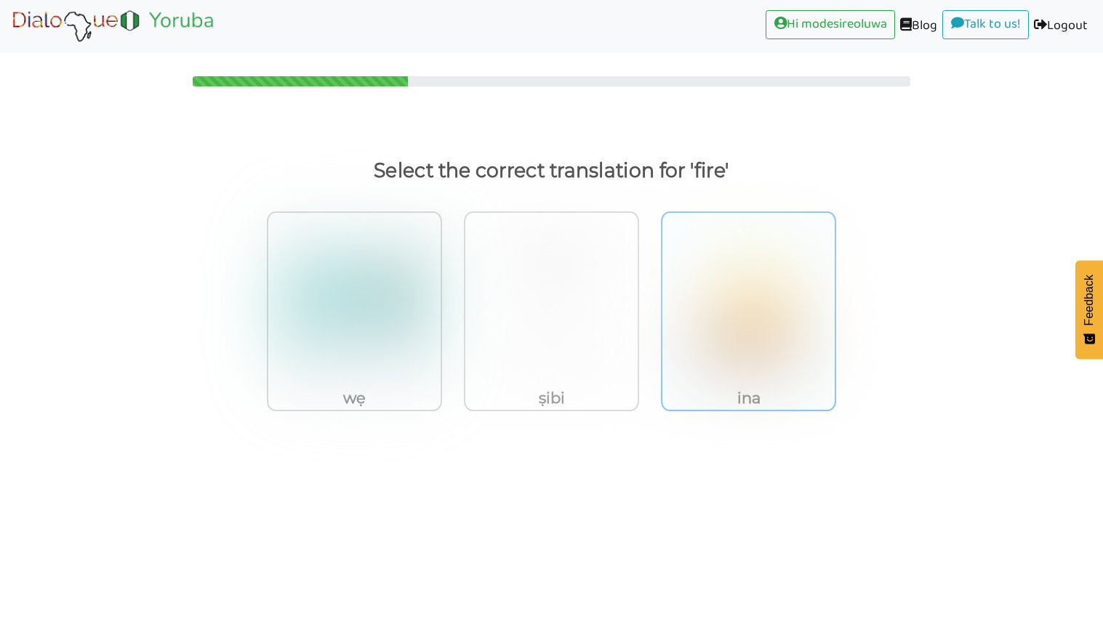
click at [792, 364] on img at bounding box center [748, 305] width 150 height 160
click at [835, 302] on input "ina" at bounding box center [840, 296] width 11 height 11
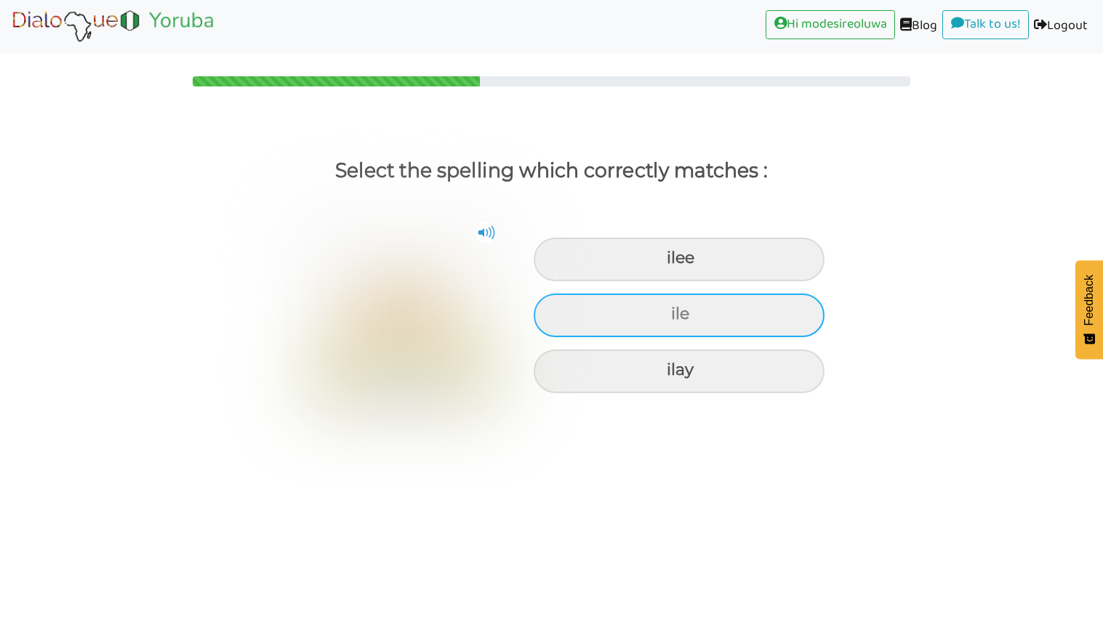
click at [792, 321] on div "ile" at bounding box center [679, 316] width 291 height 44
click at [678, 319] on input "ile" at bounding box center [672, 314] width 9 height 9
radio input "true"
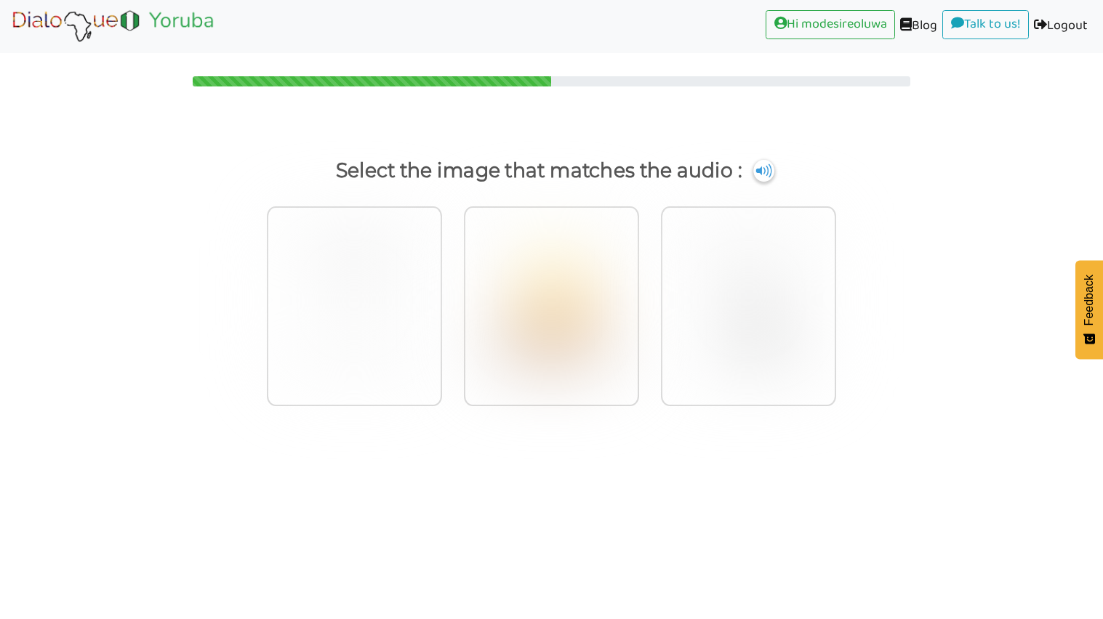
click at [769, 160] on p "Select the image that matches the audio :" at bounding box center [552, 170] width 1048 height 35
click at [771, 178] on img at bounding box center [764, 170] width 22 height 23
click at [628, 281] on div at bounding box center [551, 306] width 175 height 200
click at [638, 286] on input "radio" at bounding box center [643, 291] width 11 height 11
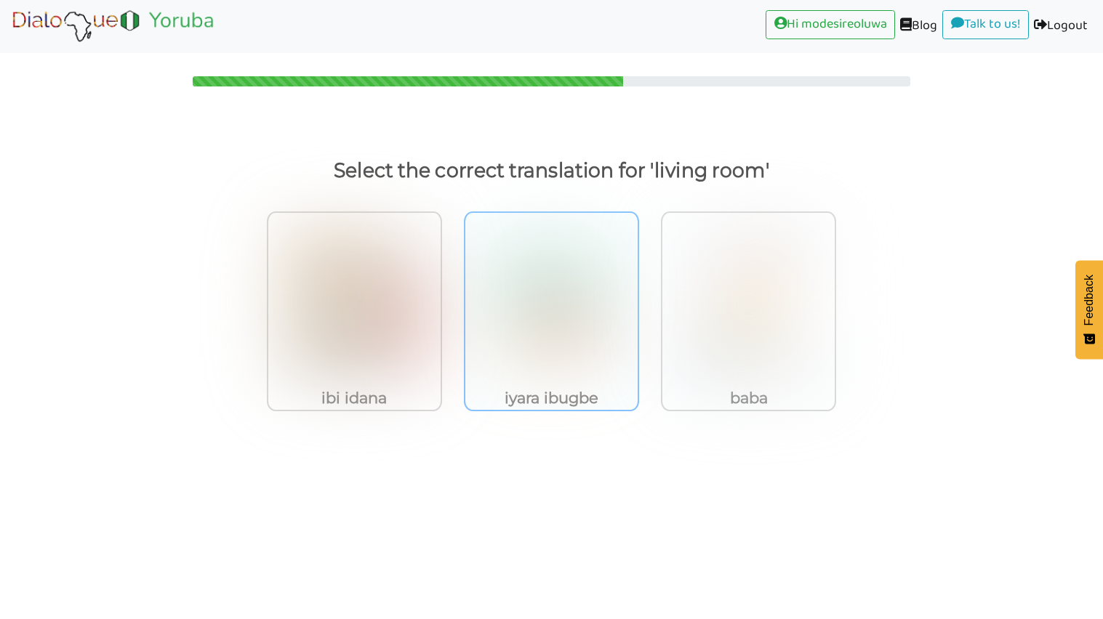
click at [516, 297] on img at bounding box center [551, 305] width 150 height 160
click at [638, 297] on input "iyara ibugbe" at bounding box center [643, 296] width 11 height 11
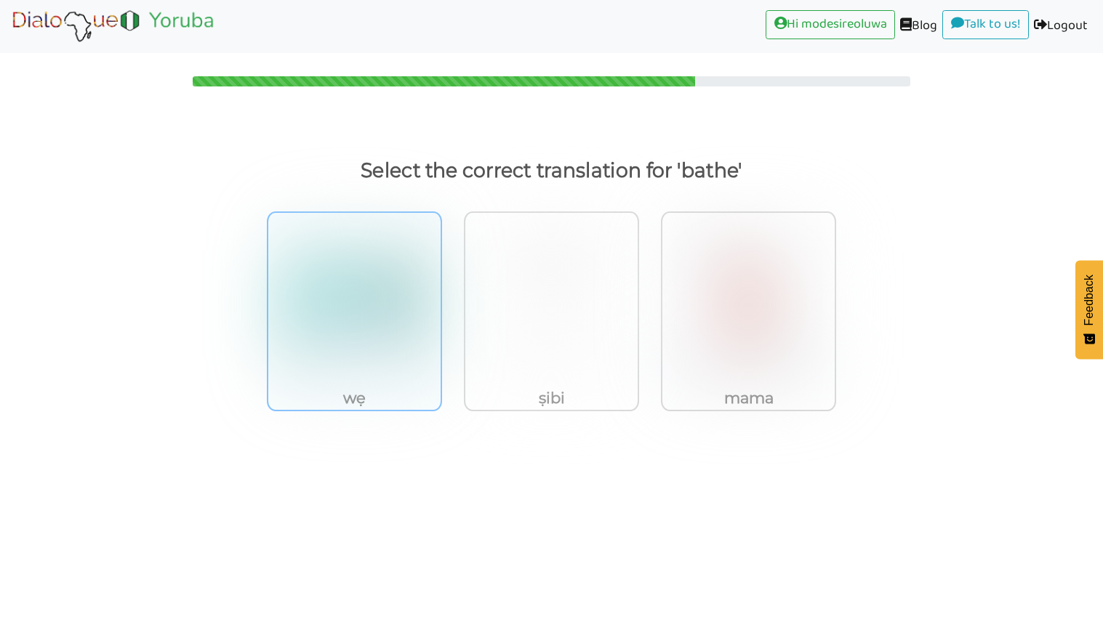
click at [359, 291] on img at bounding box center [354, 305] width 150 height 160
click at [441, 291] on input "wẹ" at bounding box center [446, 296] width 11 height 11
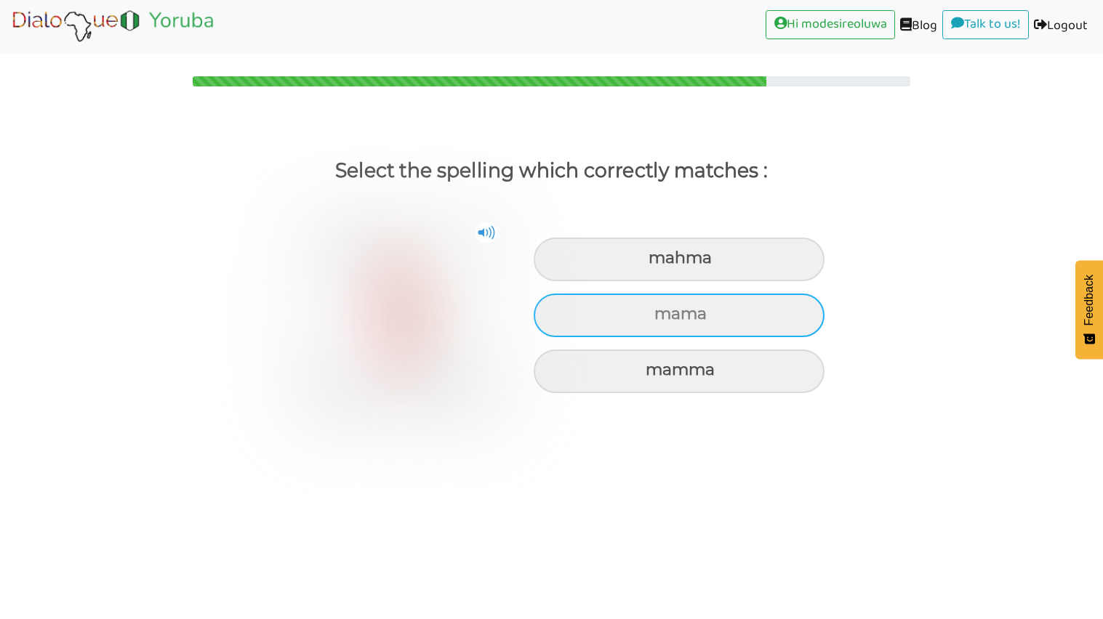
click at [683, 319] on div "mama" at bounding box center [679, 316] width 291 height 44
click at [661, 319] on input "mama" at bounding box center [655, 314] width 9 height 9
radio input "true"
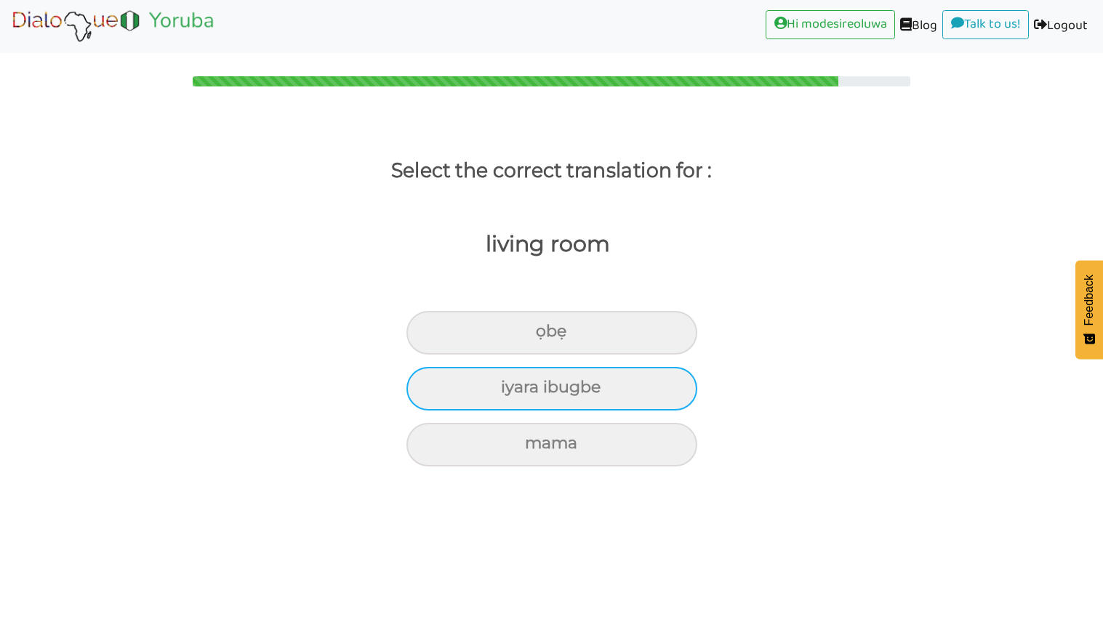
click at [562, 406] on div "iyara ibugbe" at bounding box center [551, 389] width 291 height 44
click at [512, 393] on input "iyara ibugbe" at bounding box center [506, 387] width 9 height 9
radio input "true"
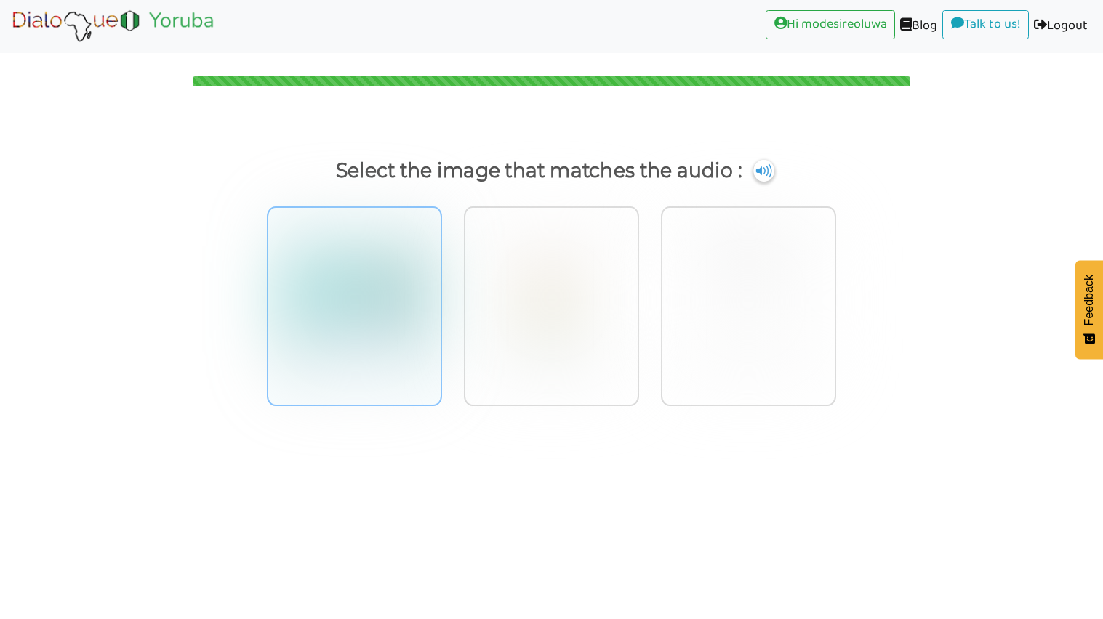
click at [276, 345] on div at bounding box center [354, 306] width 175 height 200
click at [441, 297] on input "radio" at bounding box center [446, 291] width 11 height 11
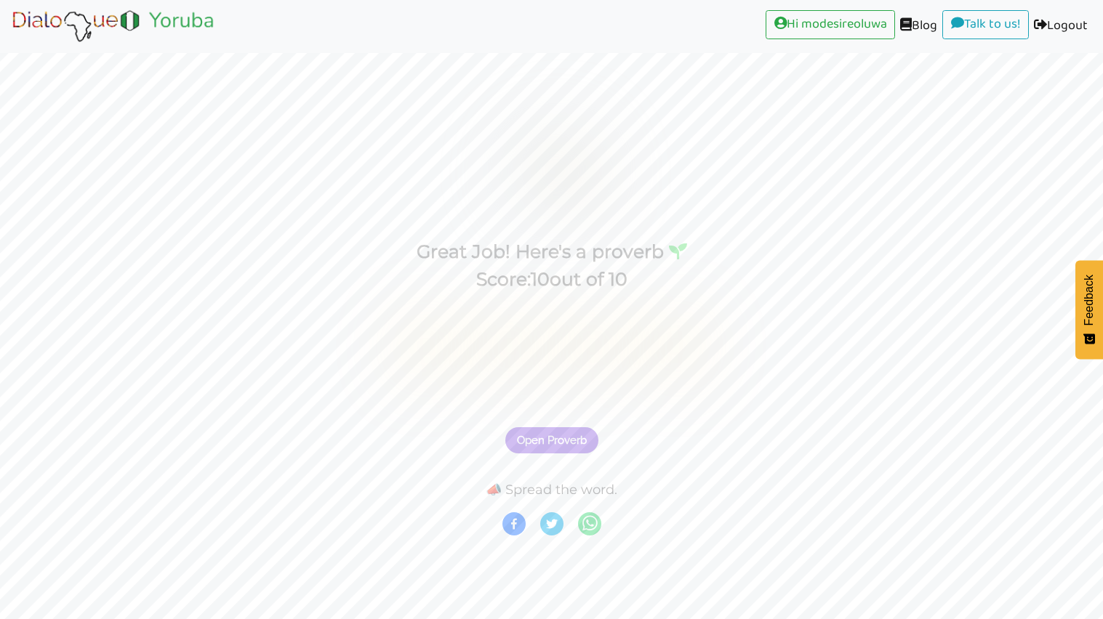
click at [592, 441] on button "Open Proverb" at bounding box center [551, 440] width 93 height 26
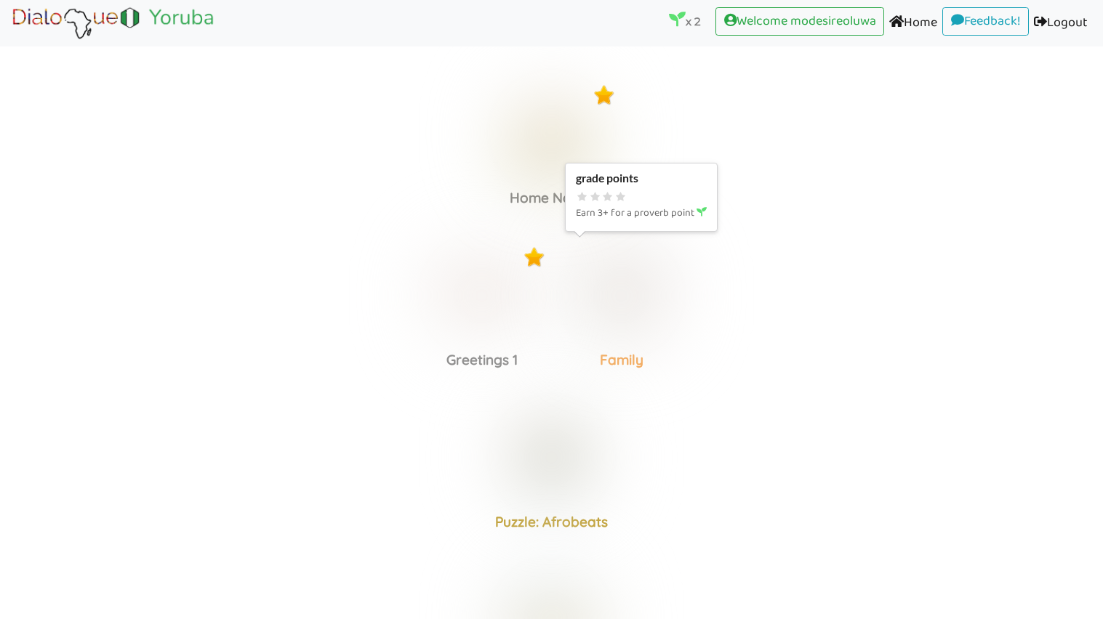
click at [582, 265] on img at bounding box center [621, 295] width 113 height 113
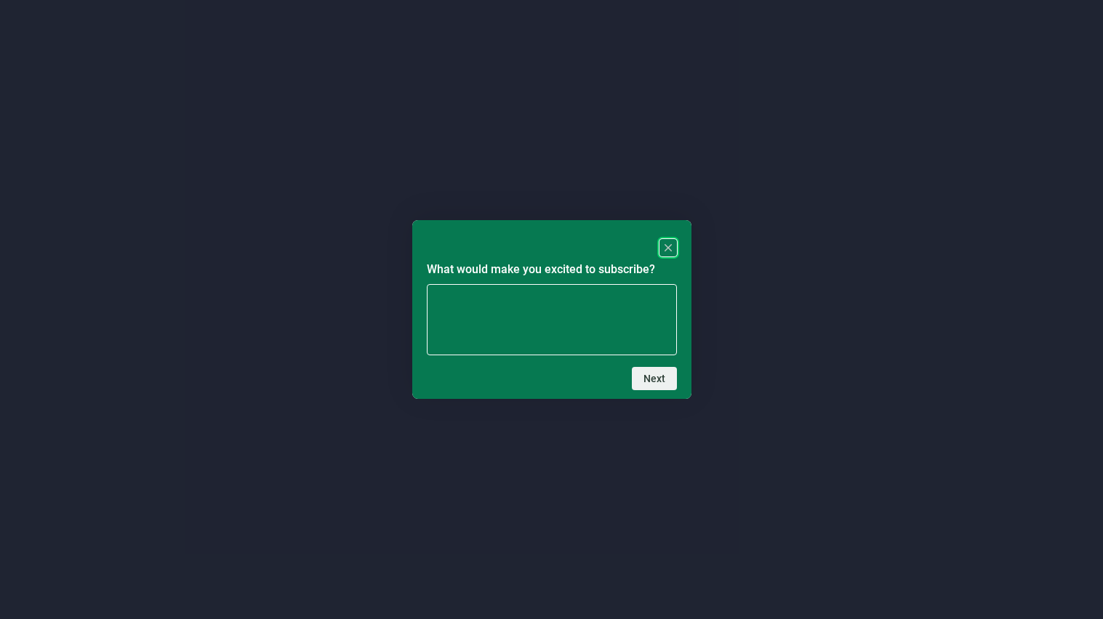
click at [655, 244] on div at bounding box center [552, 248] width 250 height 26
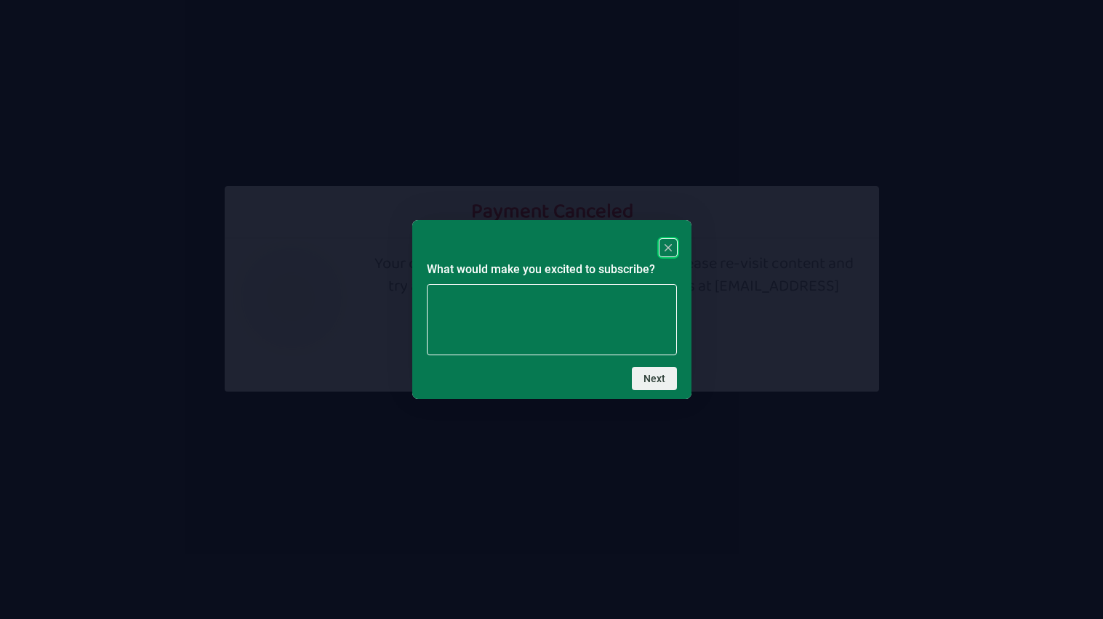
click at [654, 245] on div at bounding box center [552, 248] width 250 height 26
click at [667, 246] on rect "Close" at bounding box center [667, 247] width 17 height 17
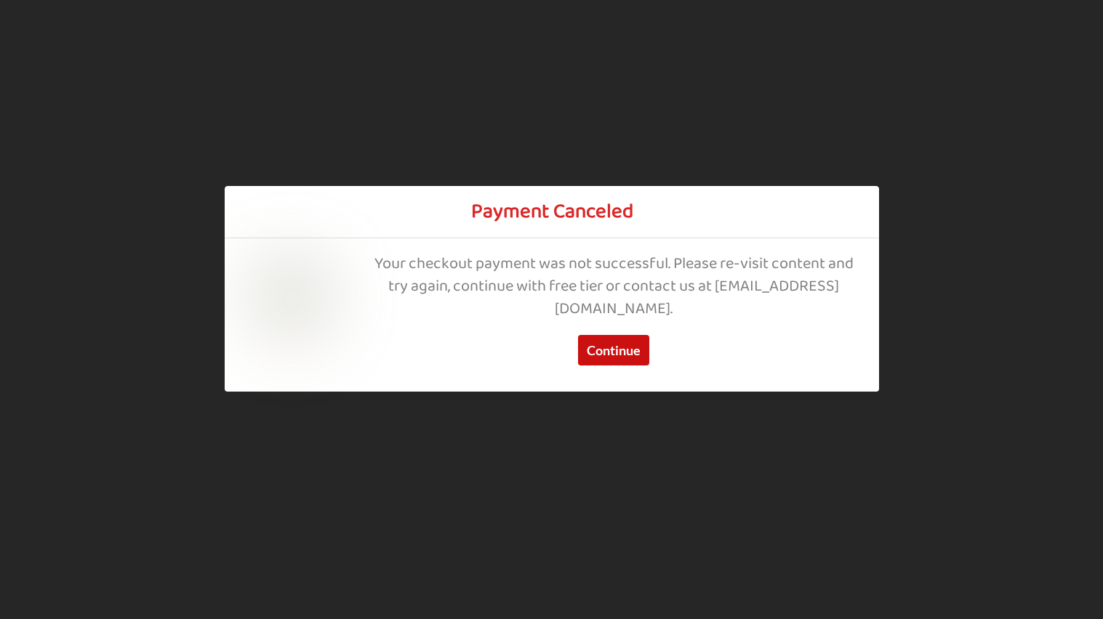
click at [614, 356] on button "Continue" at bounding box center [613, 350] width 71 height 31
